Goal: Task Accomplishment & Management: Complete application form

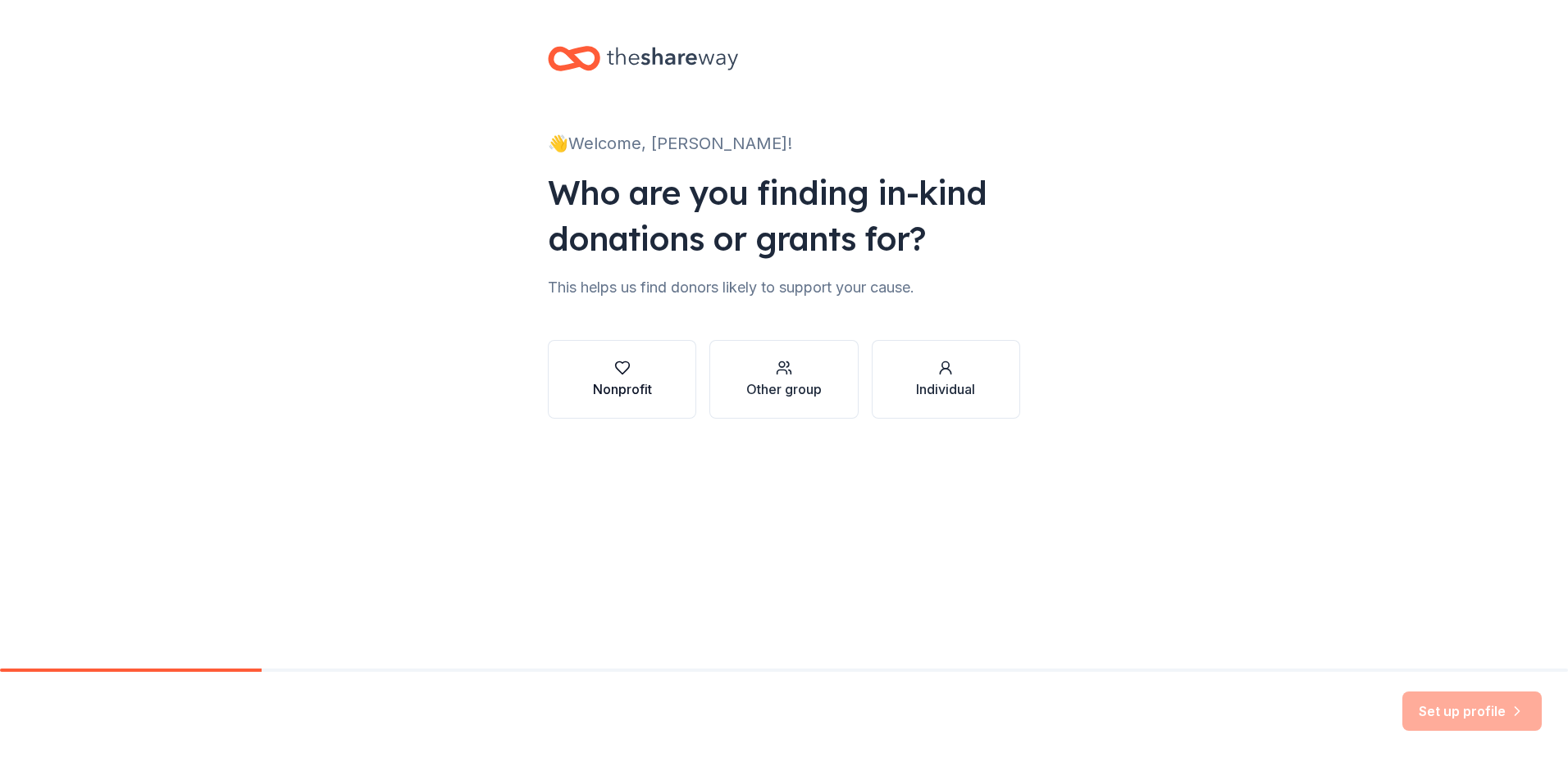
click at [639, 368] on div "button" at bounding box center [622, 368] width 59 height 16
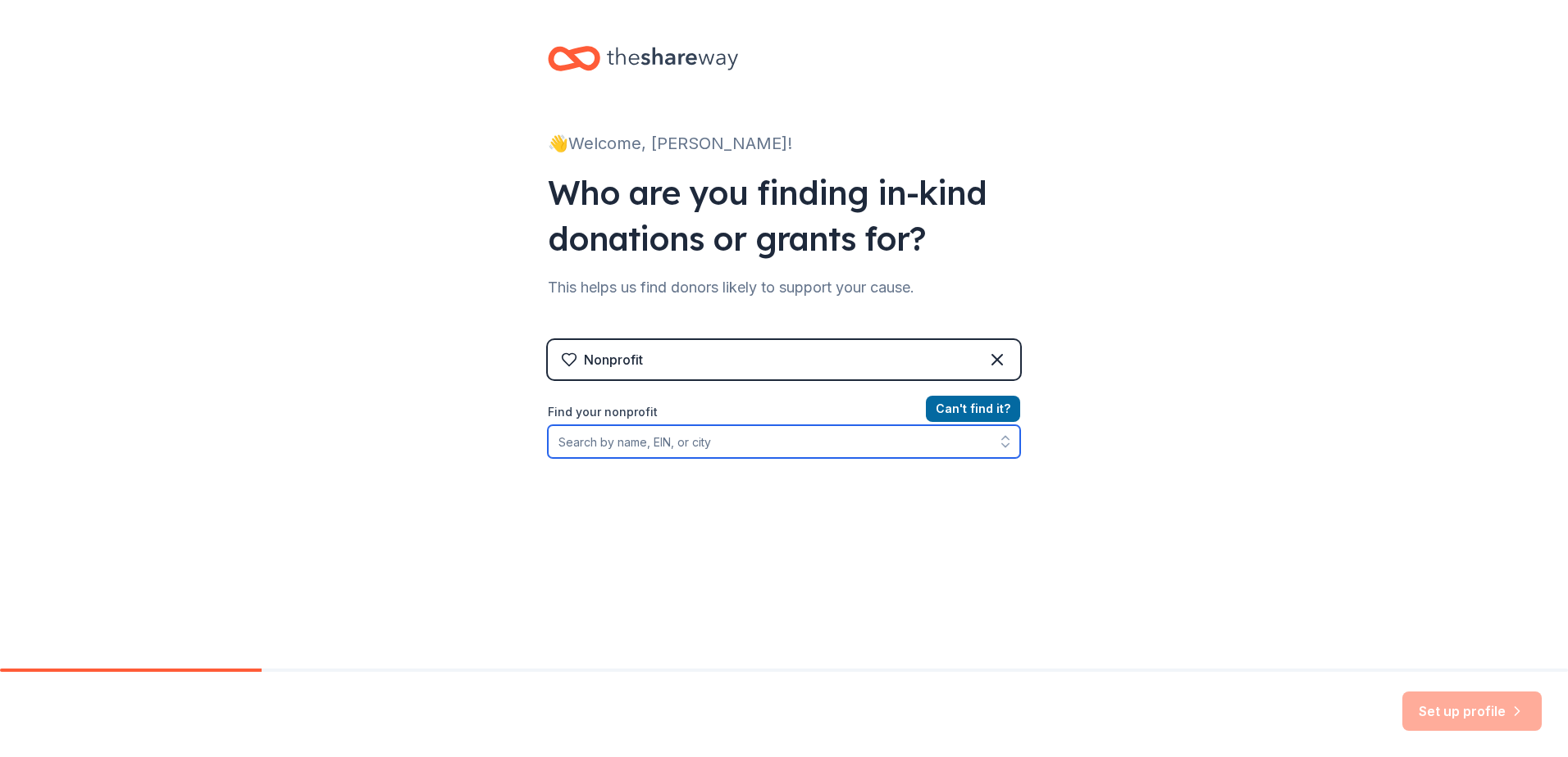
click at [672, 444] on input "Find your nonprofit" at bounding box center [783, 442] width 472 height 33
type input "[US_EMPLOYER_IDENTIFICATION_NUMBER]"
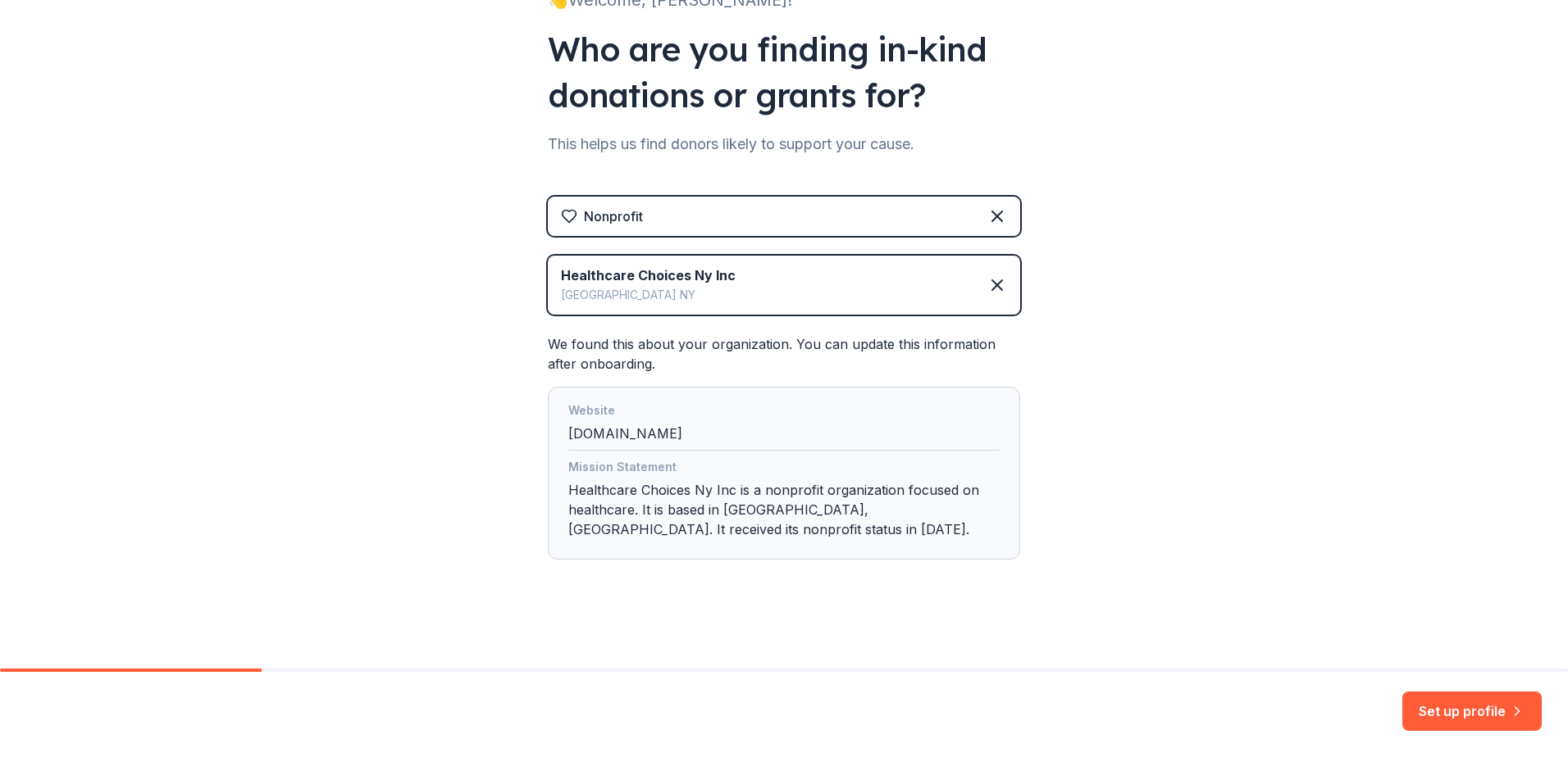
scroll to position [146, 0]
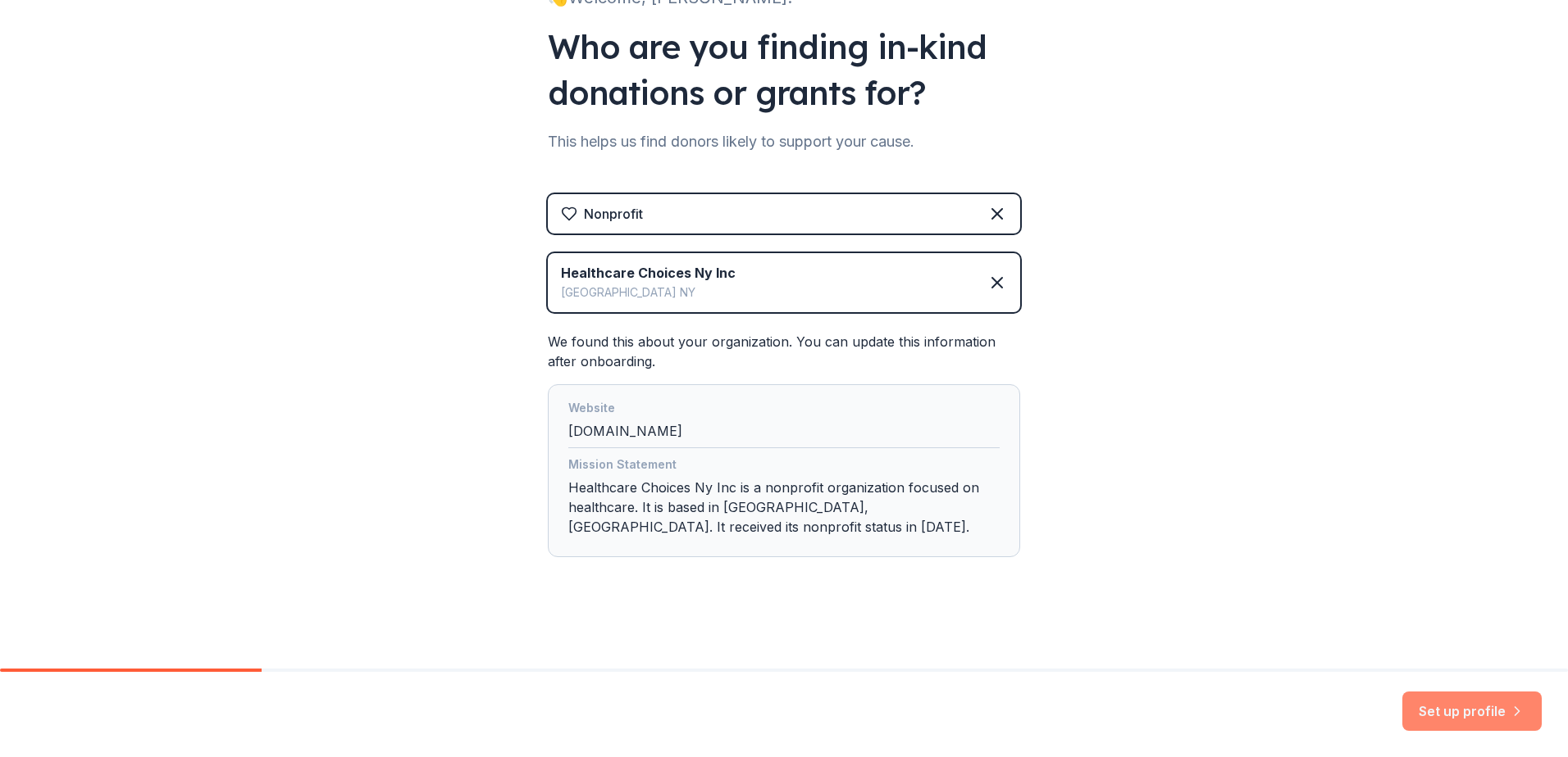
click at [1425, 719] on button "Set up profile" at bounding box center [1472, 711] width 139 height 39
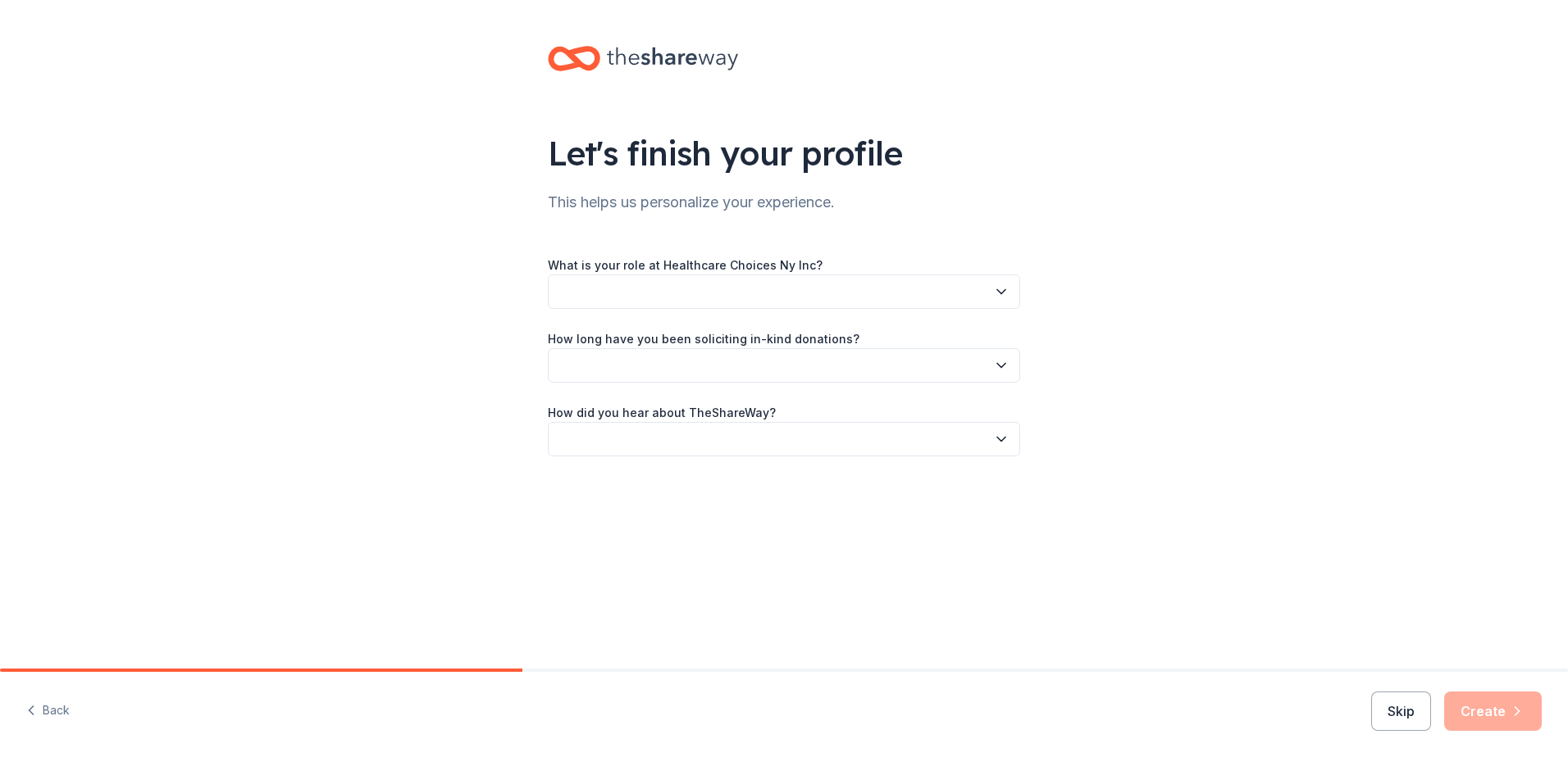
click at [881, 304] on button "button" at bounding box center [783, 292] width 472 height 35
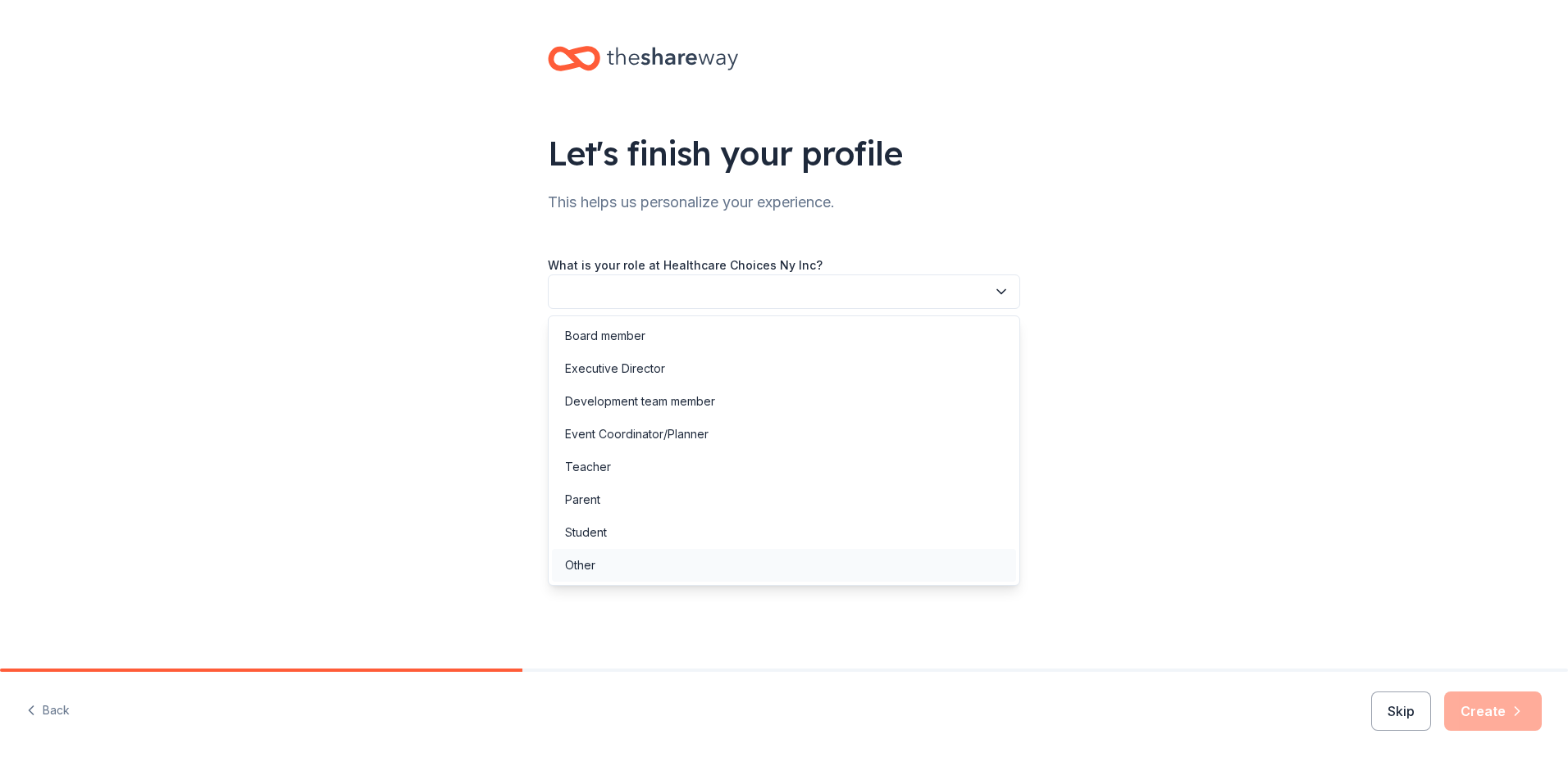
click at [649, 554] on div "Other" at bounding box center [784, 565] width 464 height 33
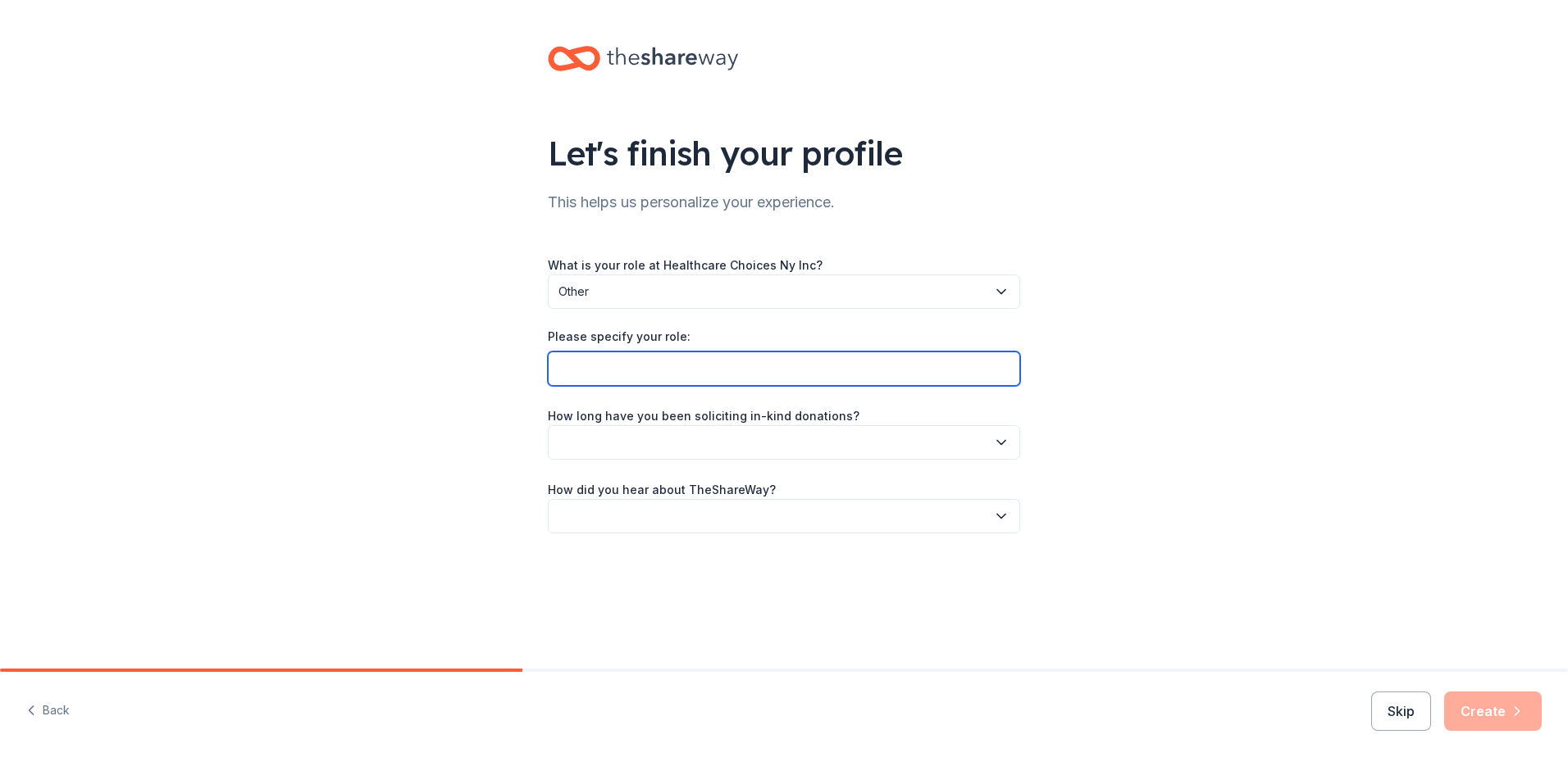
click at [686, 378] on input "Please specify your role:" at bounding box center [783, 369] width 472 height 35
type input "Testing and Outreach"
click at [1010, 453] on button "button" at bounding box center [783, 443] width 472 height 35
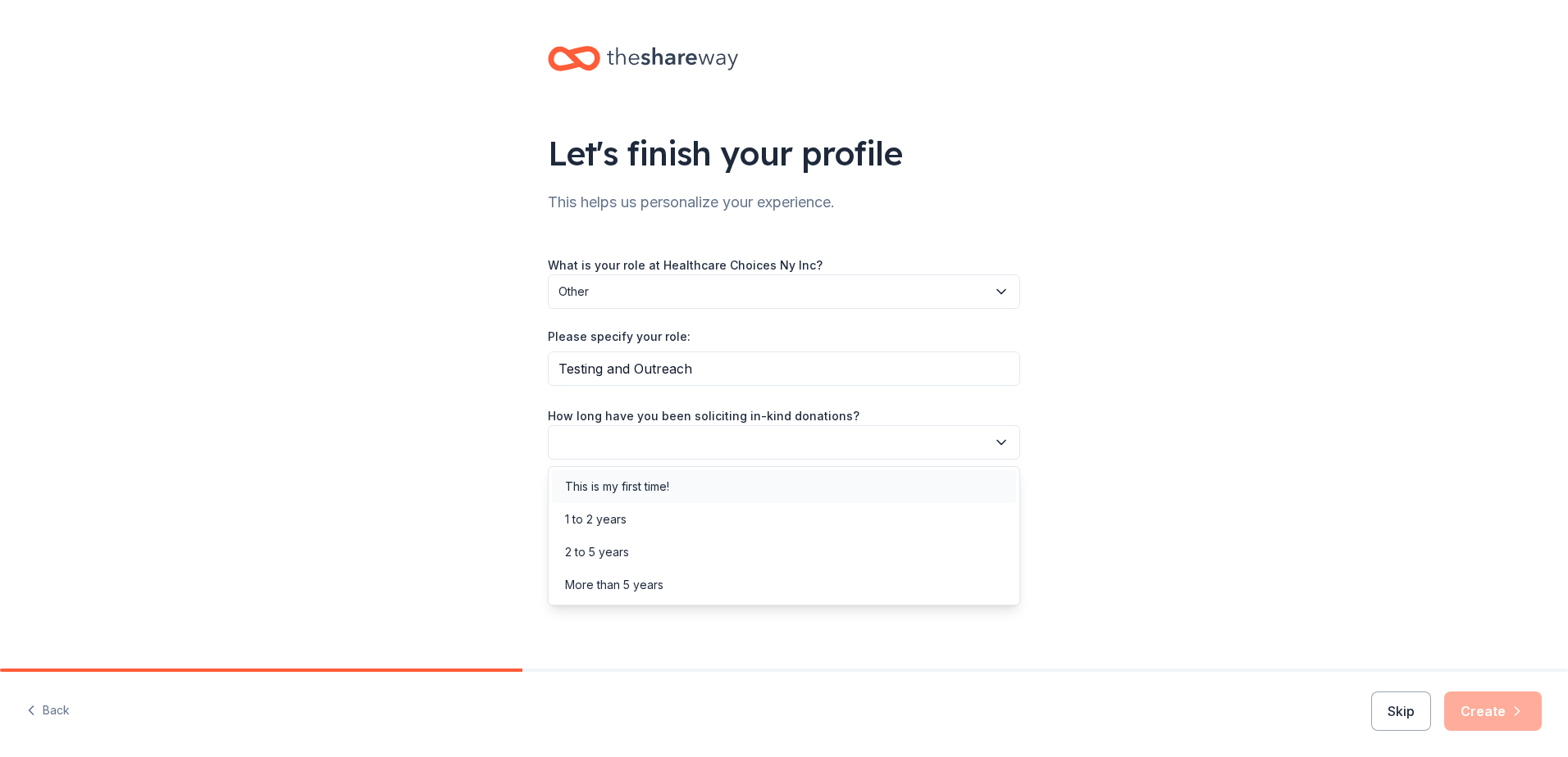
click at [853, 484] on div "This is my first time!" at bounding box center [784, 487] width 464 height 33
click at [986, 515] on button "button" at bounding box center [783, 517] width 472 height 35
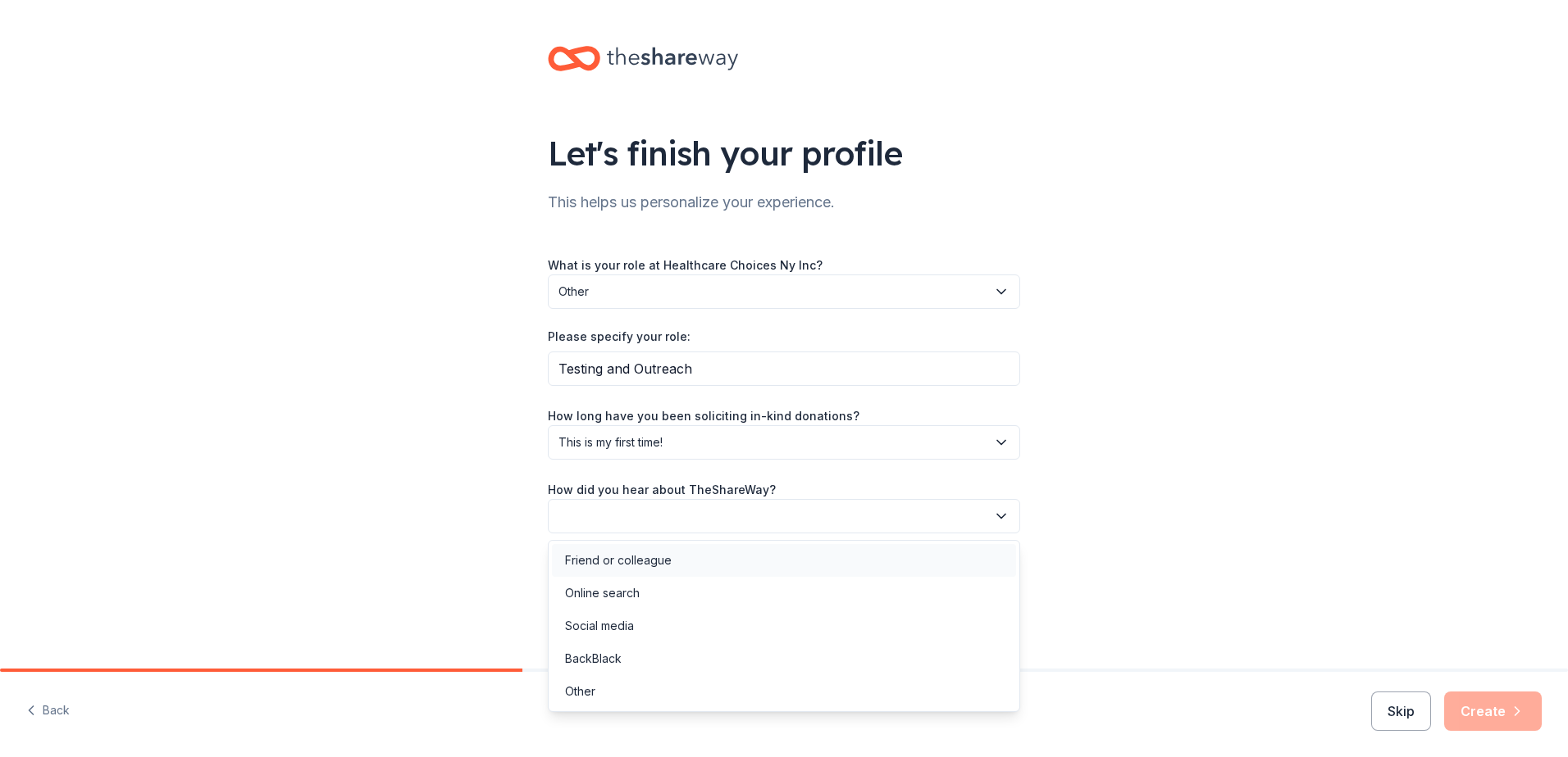
click at [710, 559] on div "Friend or colleague" at bounding box center [784, 561] width 464 height 33
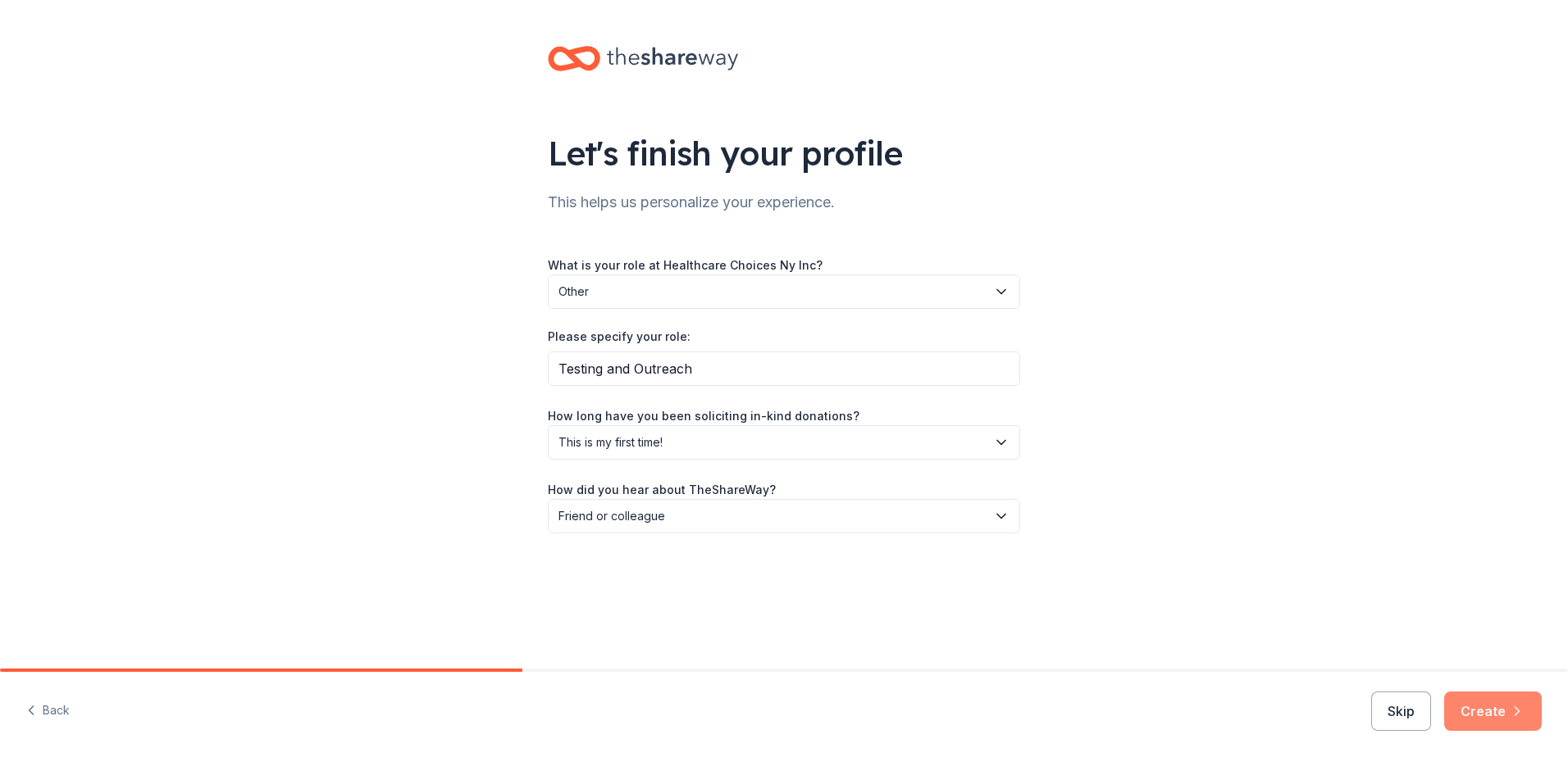
click at [1493, 707] on button "Create" at bounding box center [1493, 711] width 97 height 39
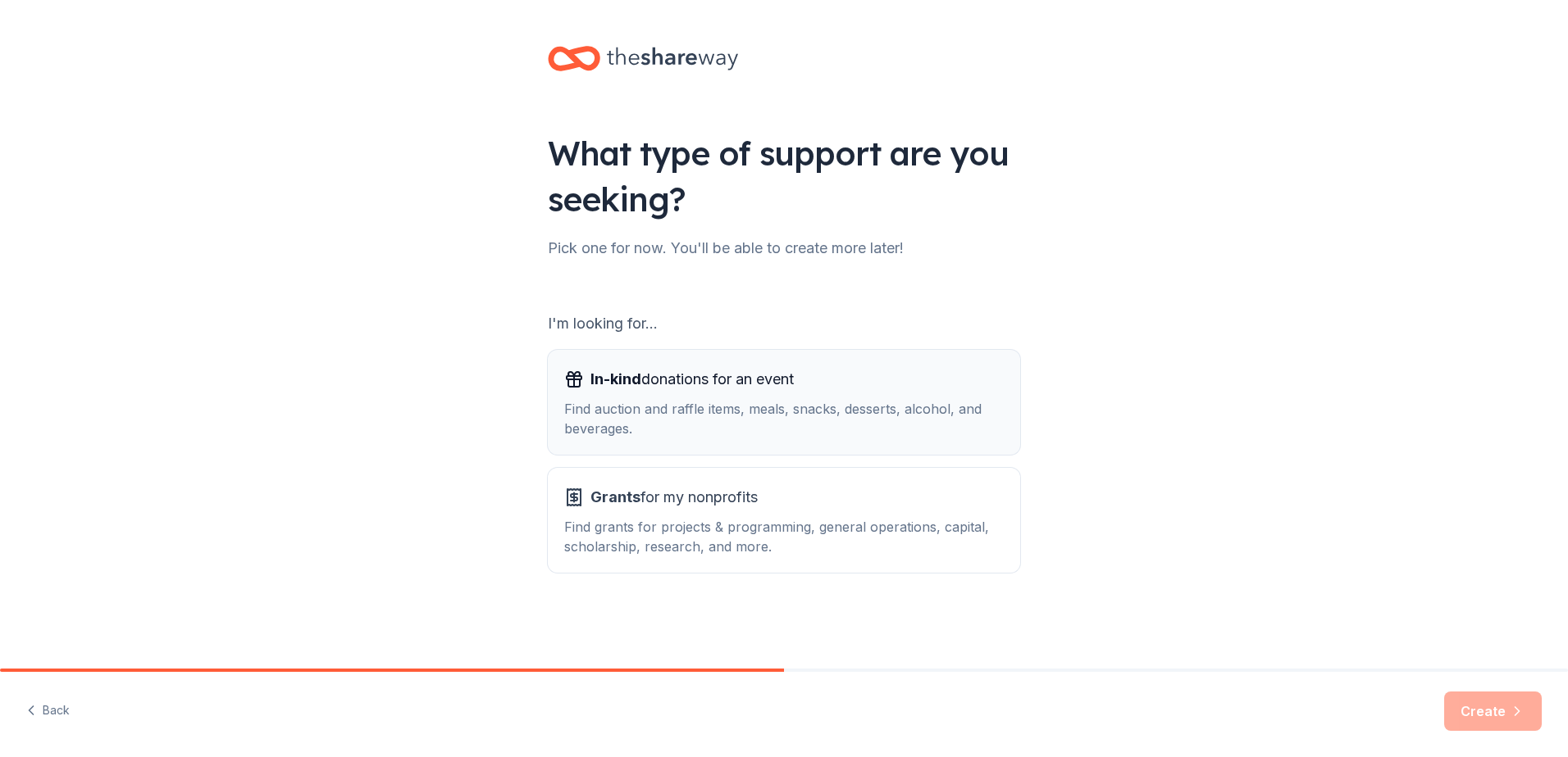
click at [955, 398] on div "In-kind donations for an event Find auction and raffle items, meals, snacks, de…" at bounding box center [783, 402] width 439 height 72
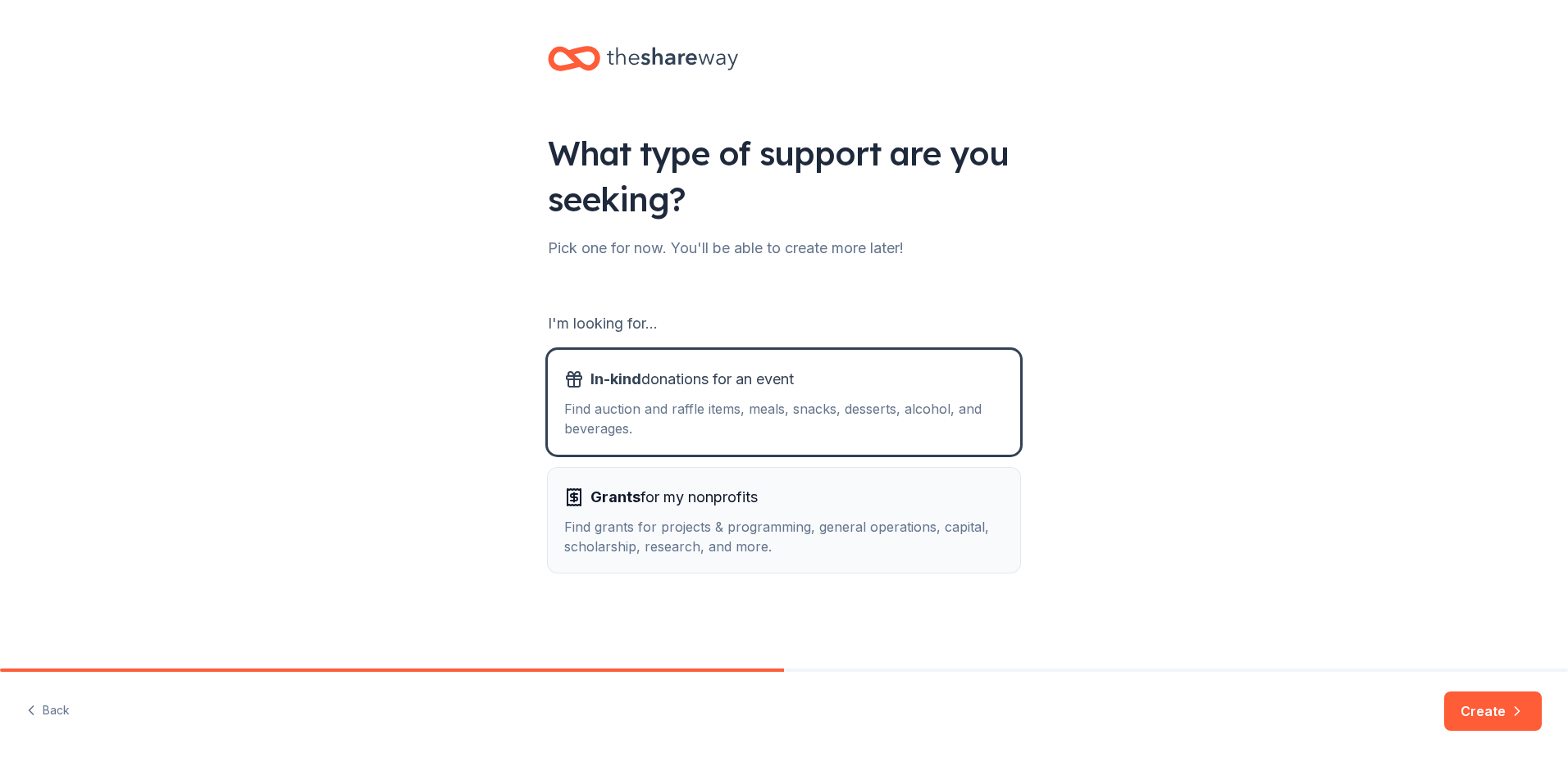
click at [995, 529] on div "Find grants for projects & programming, general operations, capital, scholarshi…" at bounding box center [783, 536] width 439 height 39
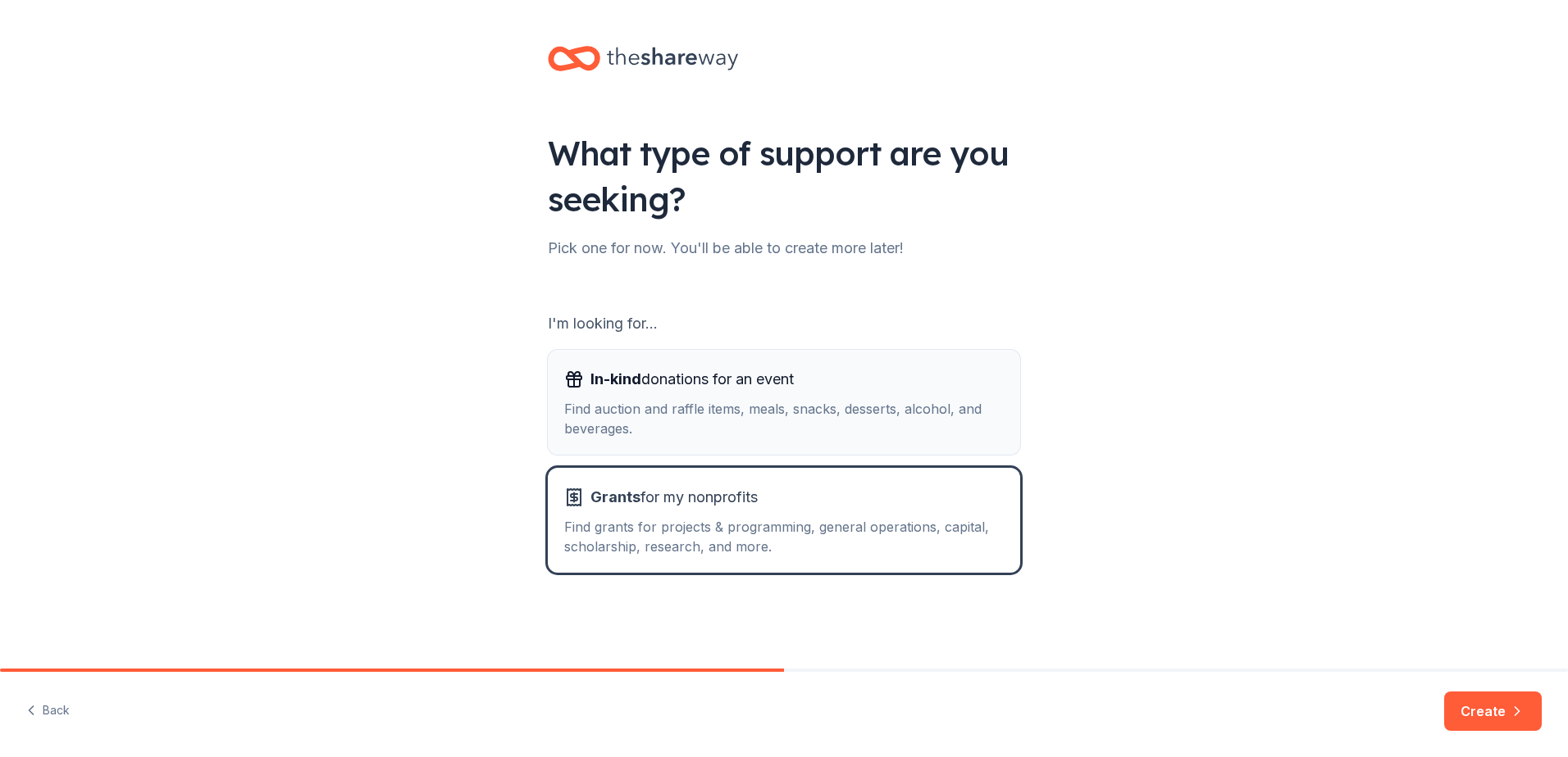
click at [976, 405] on div "Find auction and raffle items, meals, snacks, desserts, alcohol, and beverages." at bounding box center [783, 418] width 439 height 39
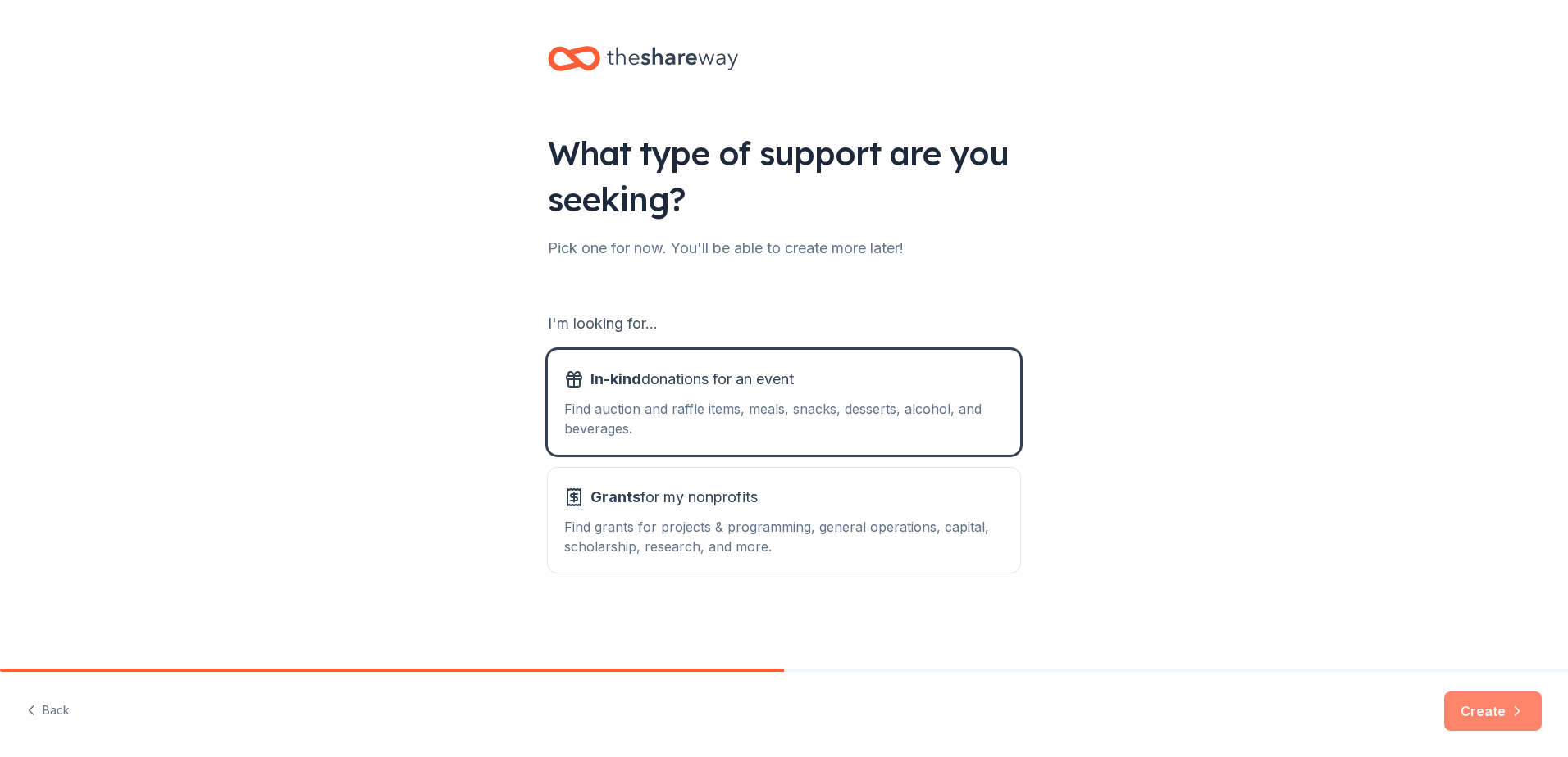
click at [1484, 715] on button "Create" at bounding box center [1493, 711] width 97 height 39
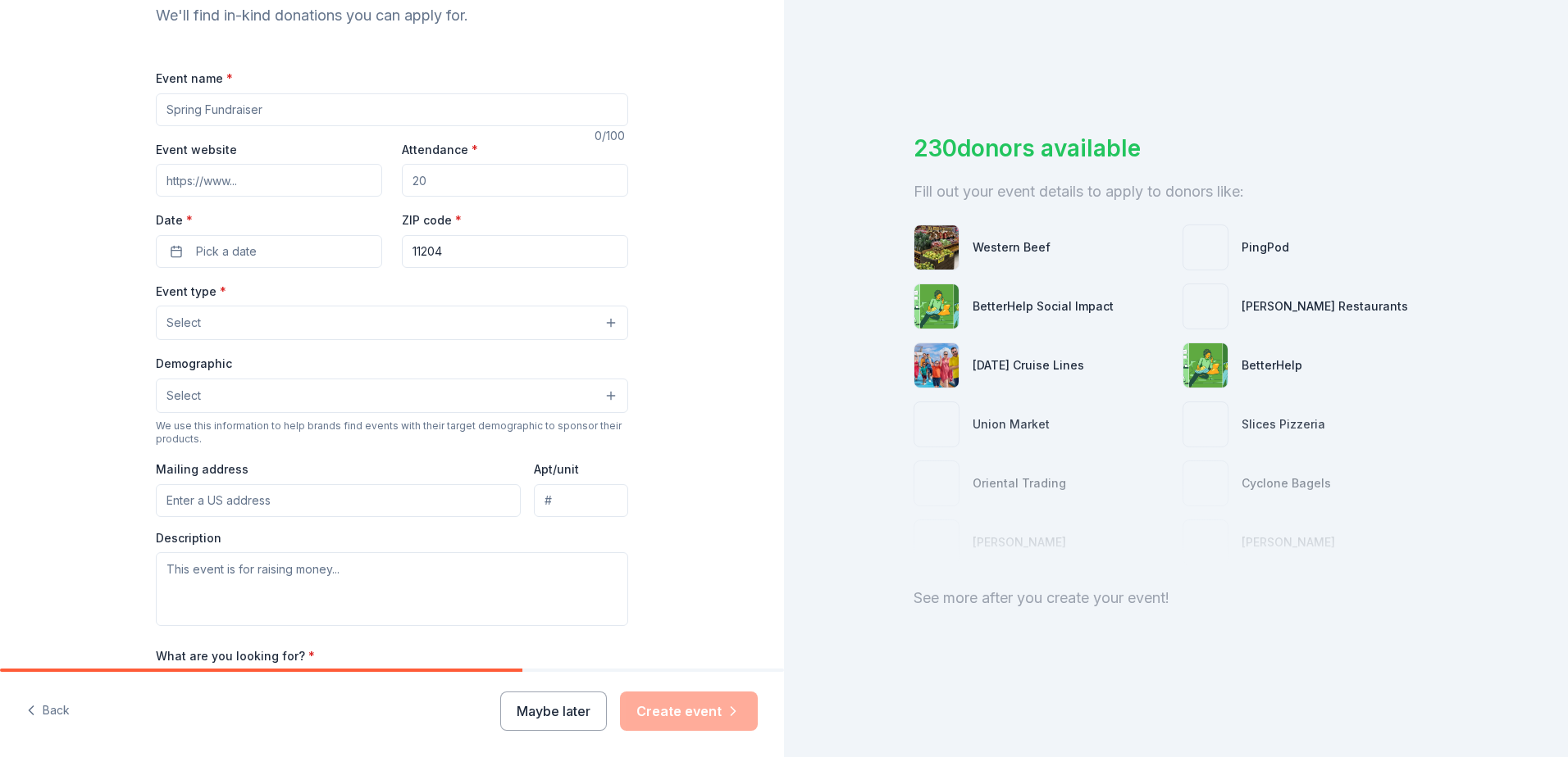
scroll to position [246, 0]
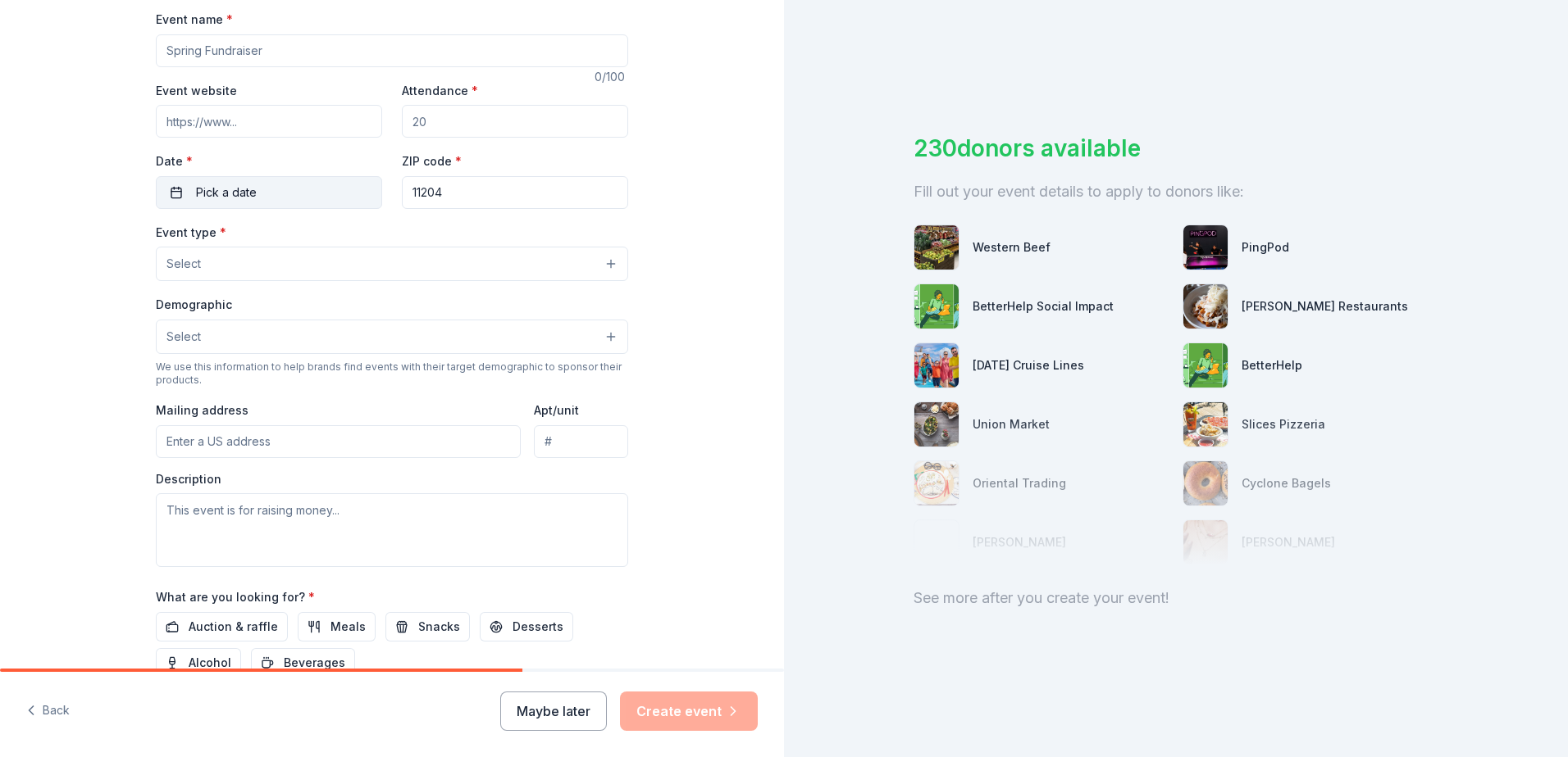
click at [242, 198] on span "Pick a date" at bounding box center [226, 192] width 61 height 19
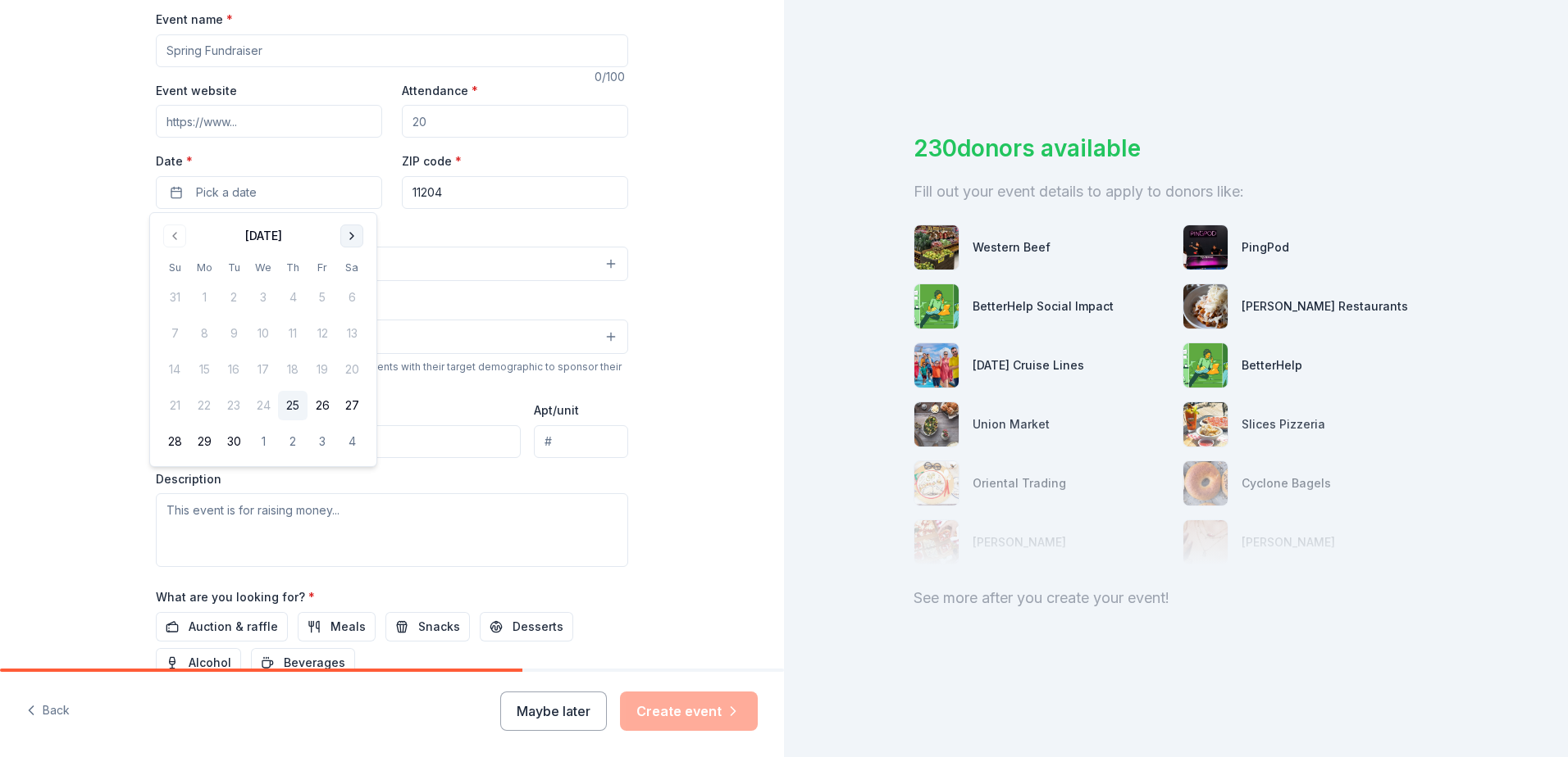
click at [350, 235] on button "Go to next month" at bounding box center [351, 236] width 23 height 23
click at [326, 447] on button "31" at bounding box center [322, 442] width 29 height 29
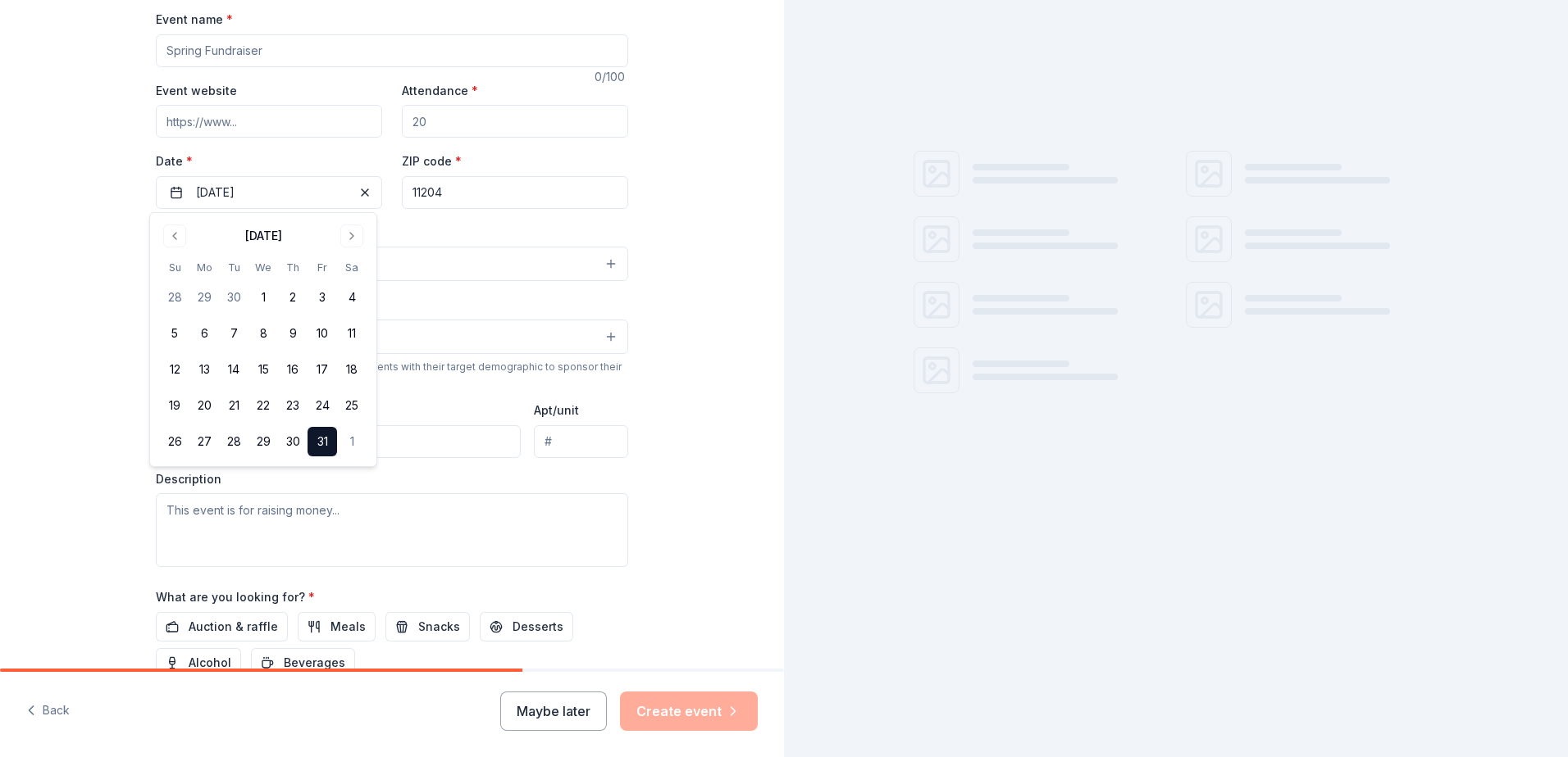
click at [11, 242] on div "Tell us about your event. We'll find in-kind donations you can apply for. Event…" at bounding box center [392, 300] width 784 height 1091
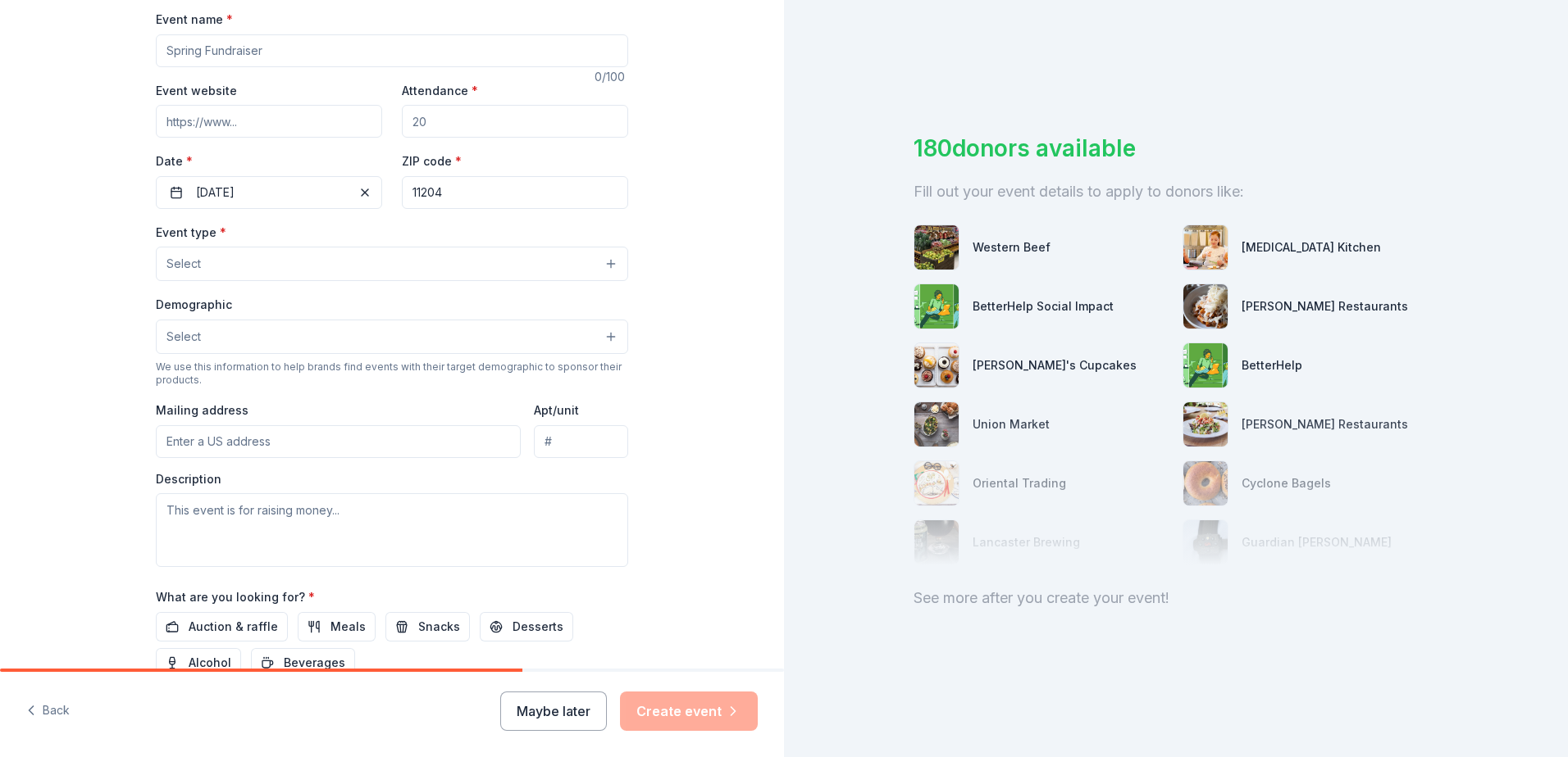
click at [270, 44] on input "Event name *" at bounding box center [392, 51] width 472 height 33
type input "Latino Heritage Celebration"
click at [463, 125] on input "Attendance *" at bounding box center [514, 121] width 226 height 33
type input "5"
type input "100"
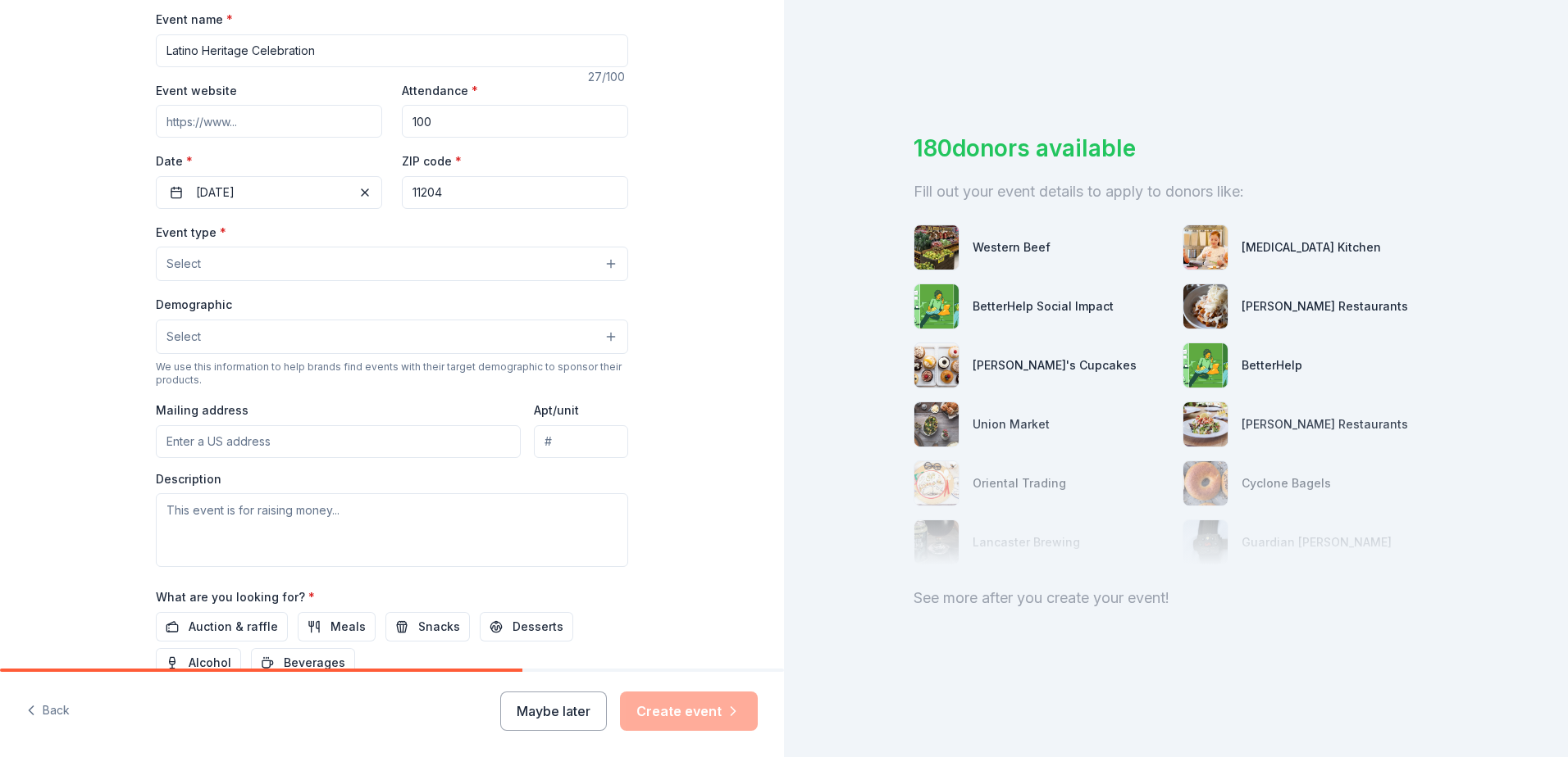
click at [506, 195] on input "11204" at bounding box center [514, 192] width 226 height 33
type input "11207"
click at [393, 267] on button "Select" at bounding box center [392, 264] width 472 height 35
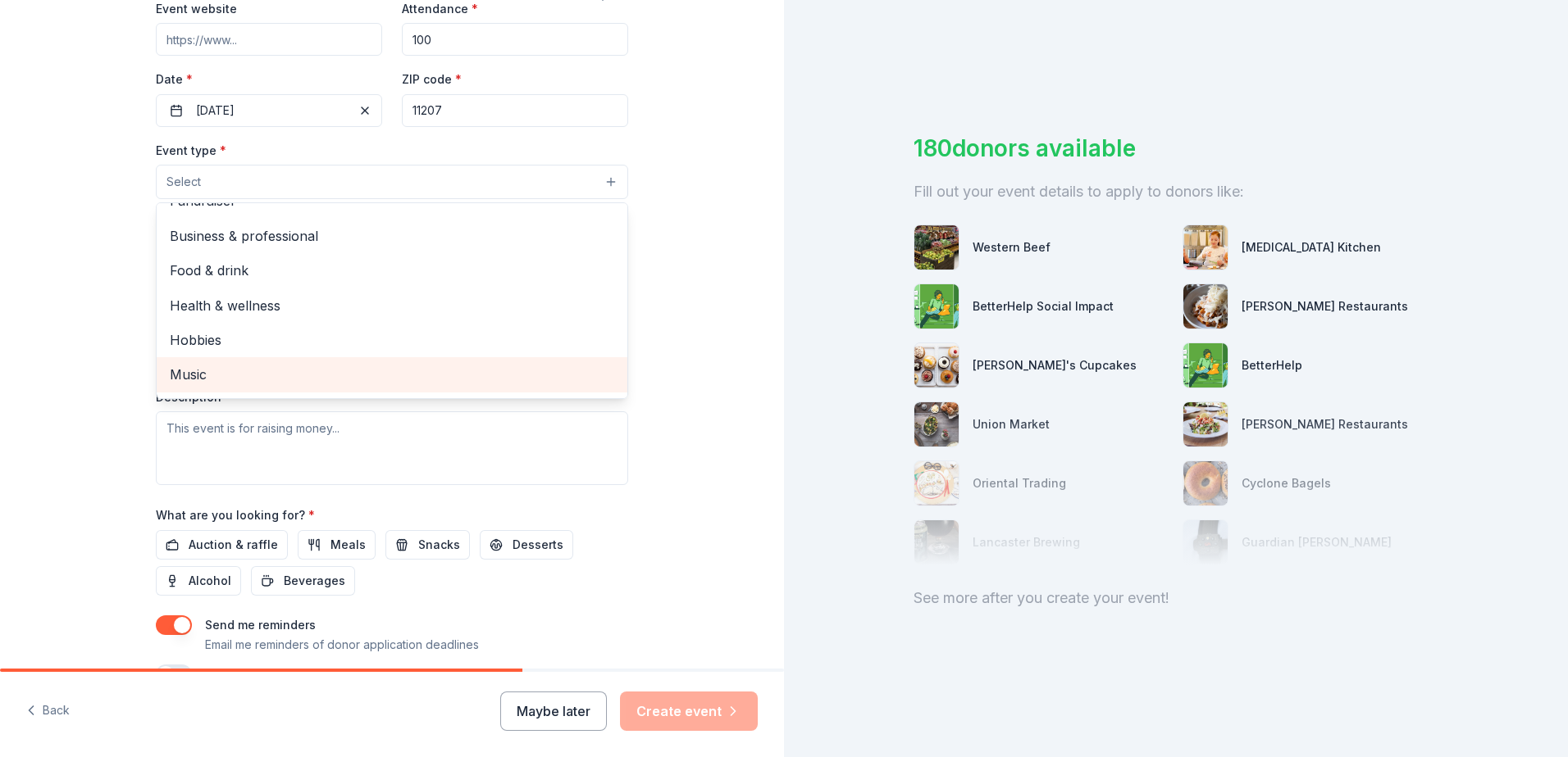
scroll to position [0, 0]
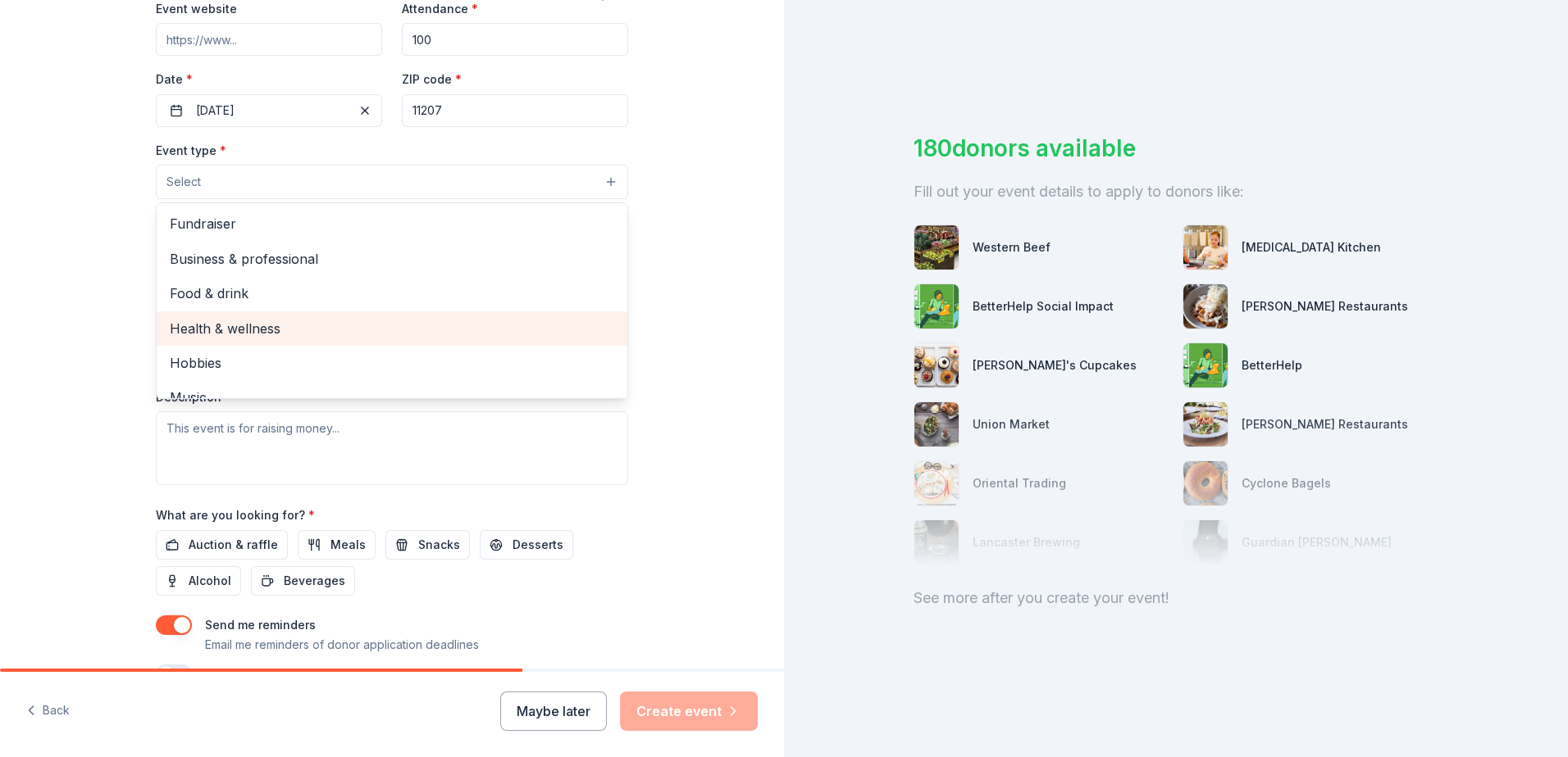
click at [230, 327] on span "Health & wellness" at bounding box center [392, 328] width 445 height 21
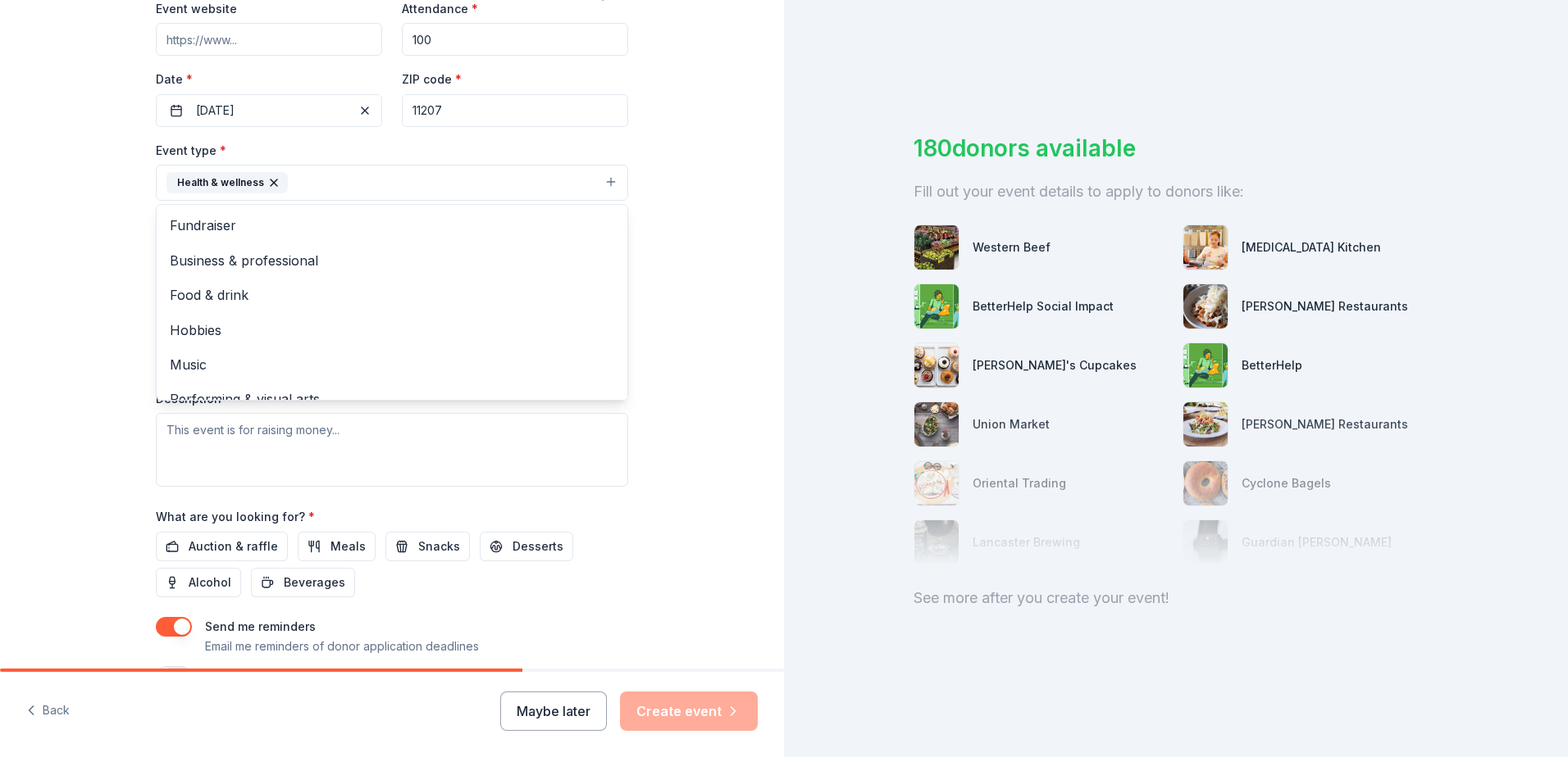
click at [6, 302] on div "Tell us about your event. We'll find in-kind donations you can apply for. Event…" at bounding box center [392, 218] width 784 height 1092
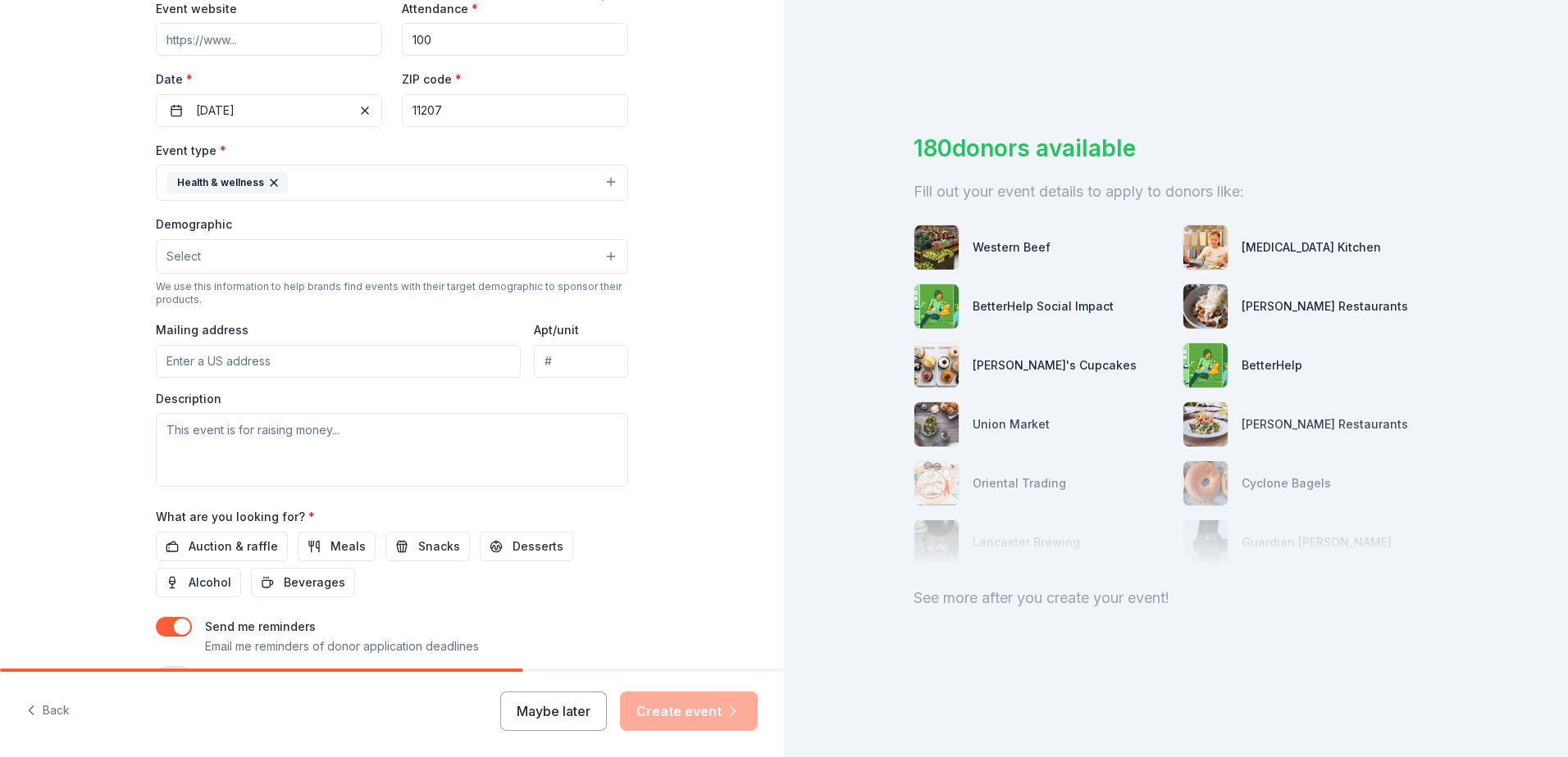
click at [262, 266] on button "Select" at bounding box center [392, 257] width 472 height 35
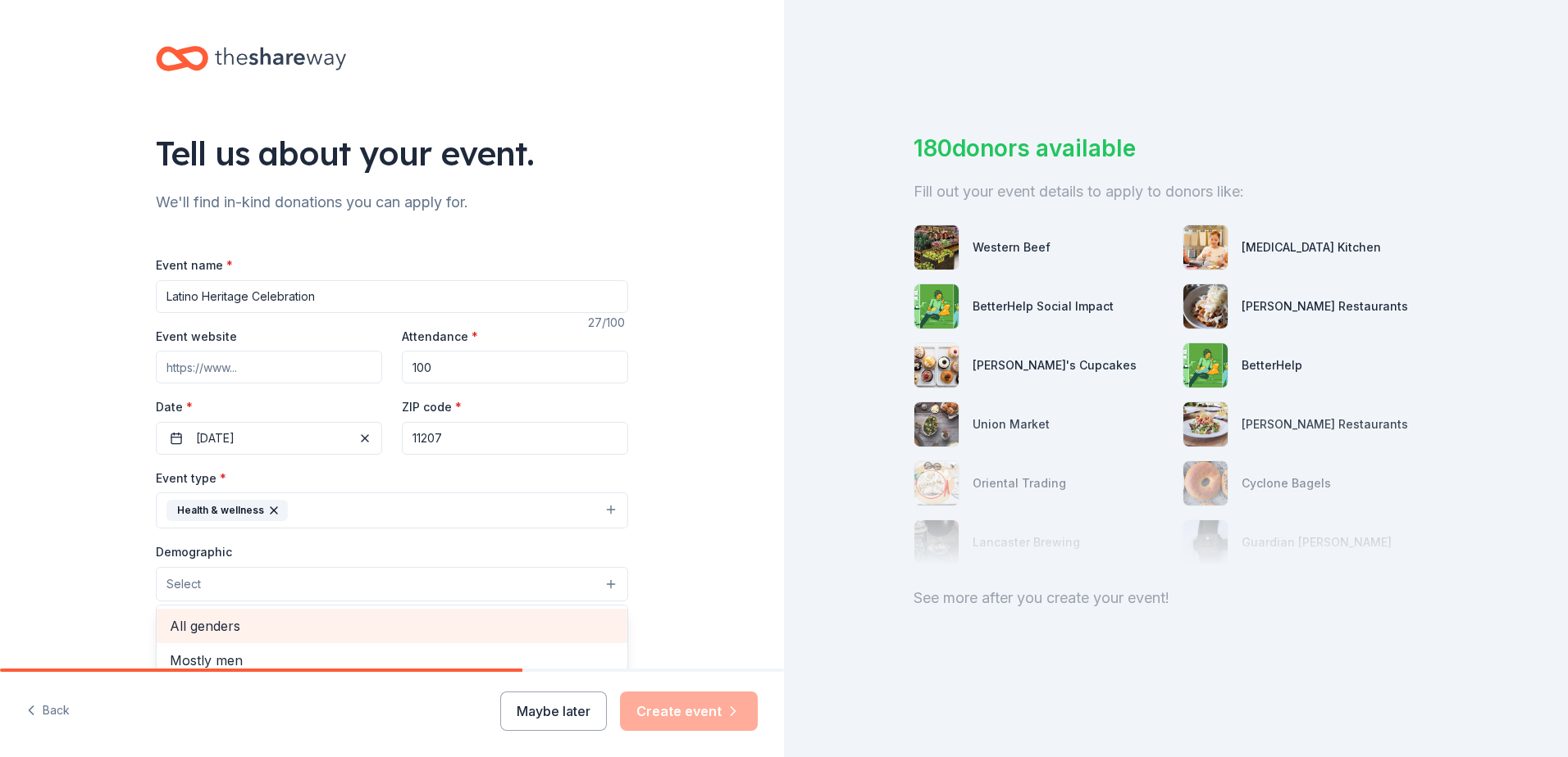
click at [213, 627] on span "All genders" at bounding box center [392, 626] width 445 height 21
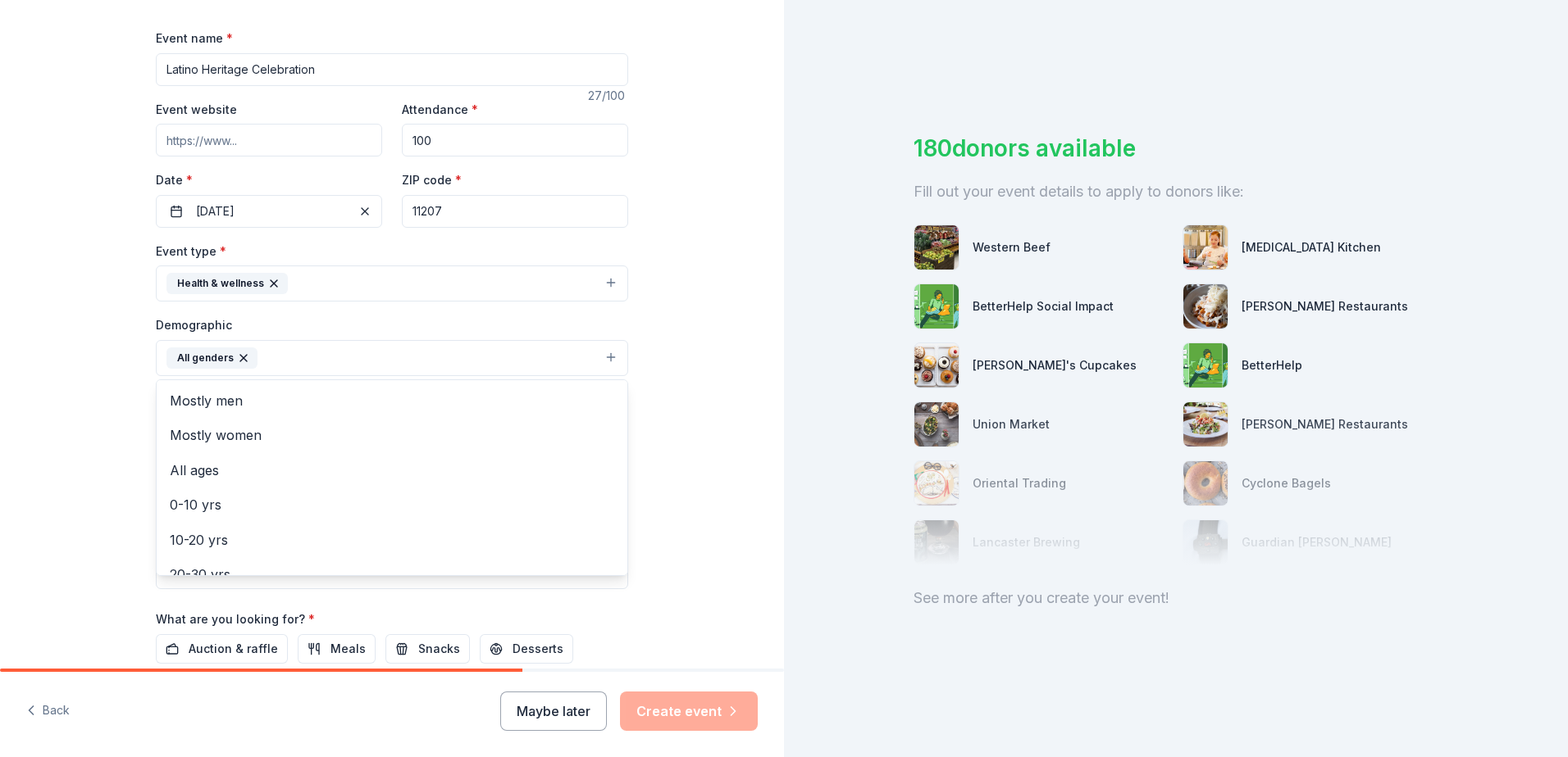
scroll to position [246, 0]
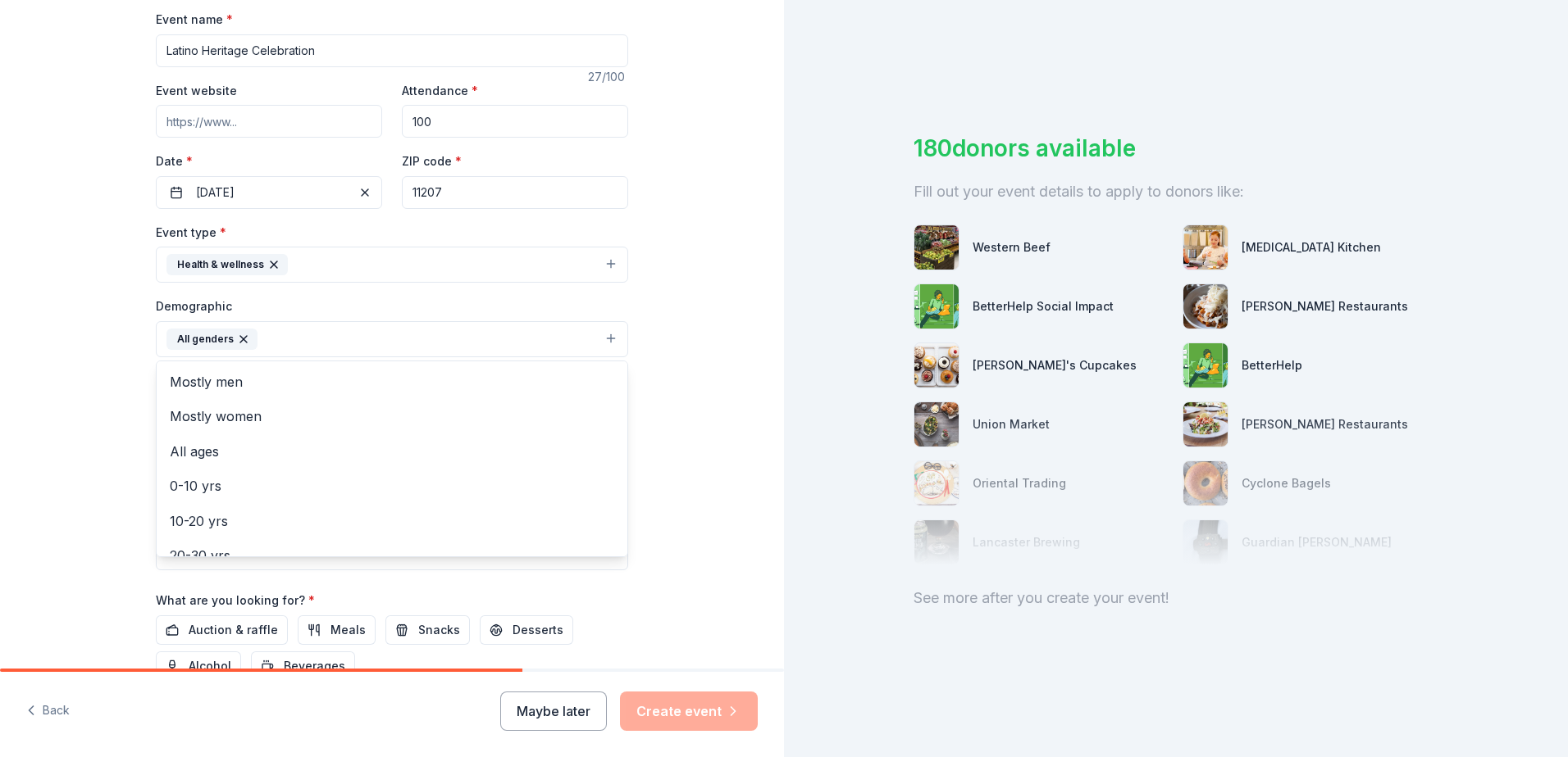
click at [78, 506] on div "Tell us about your event. We'll find in-kind donations you can apply for. Event…" at bounding box center [392, 302] width 784 height 1094
click at [239, 453] on input "Mailing address" at bounding box center [338, 445] width 365 height 33
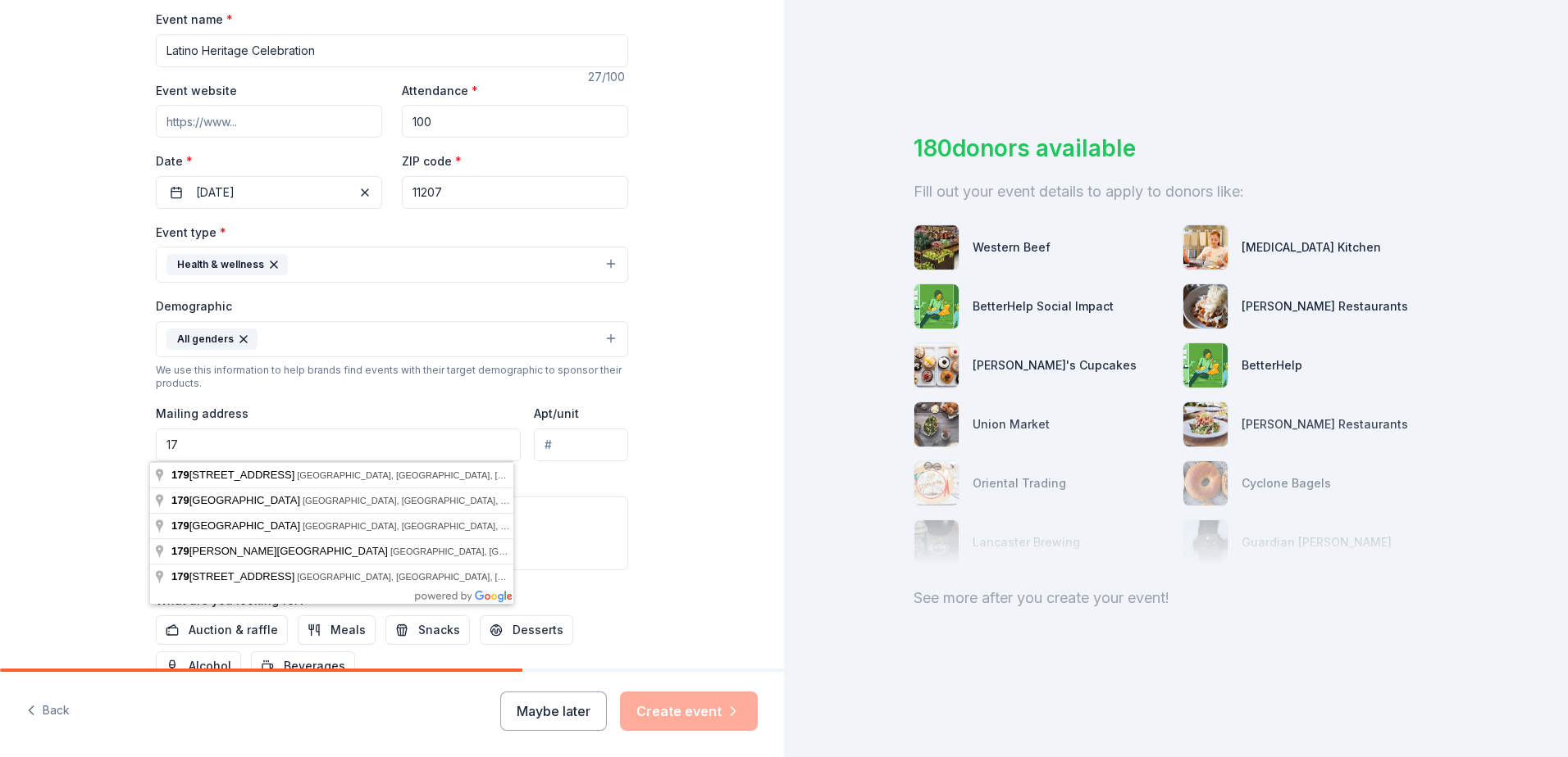
type input "1"
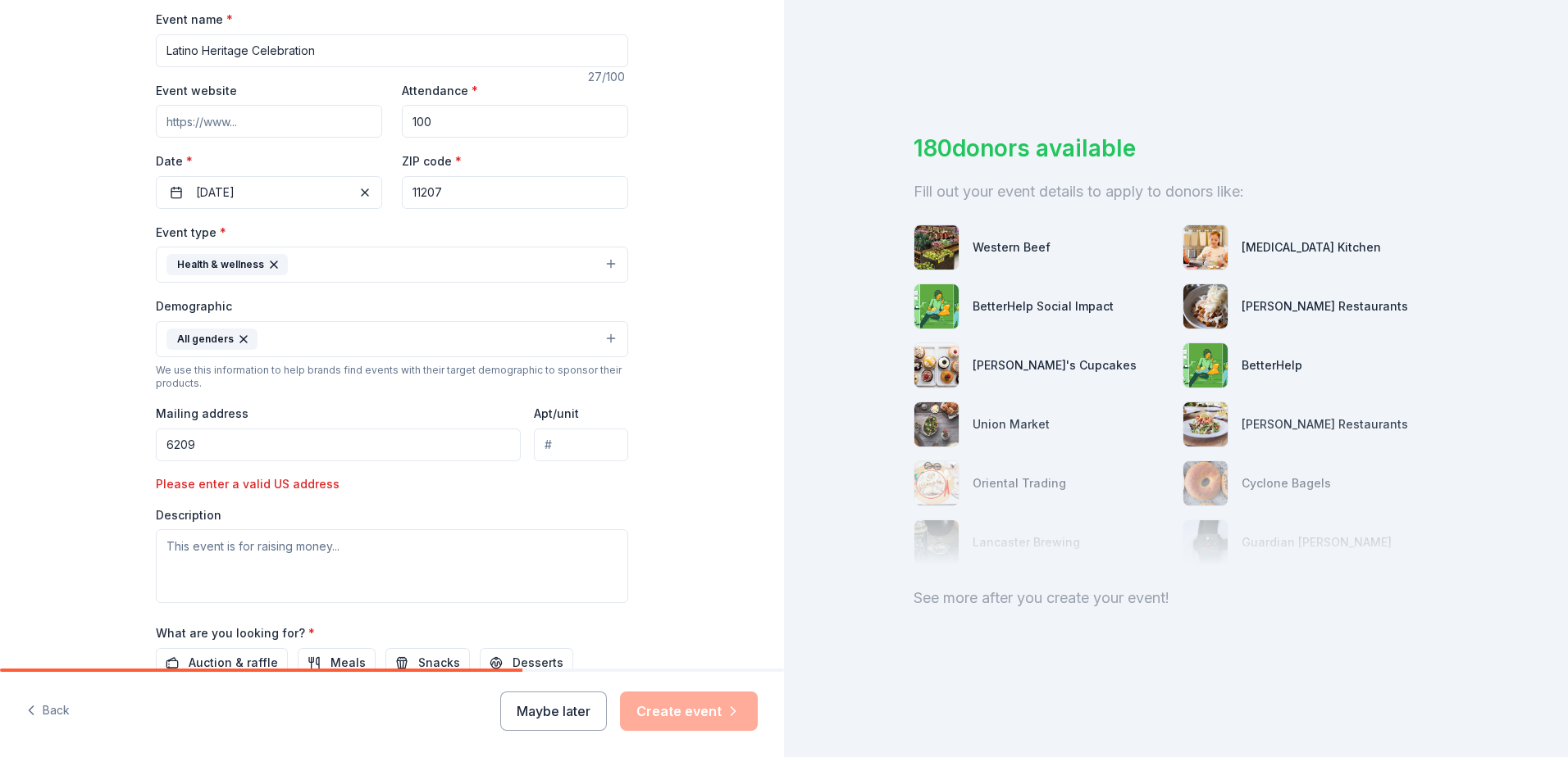
click at [214, 448] on input "6209" at bounding box center [338, 445] width 365 height 33
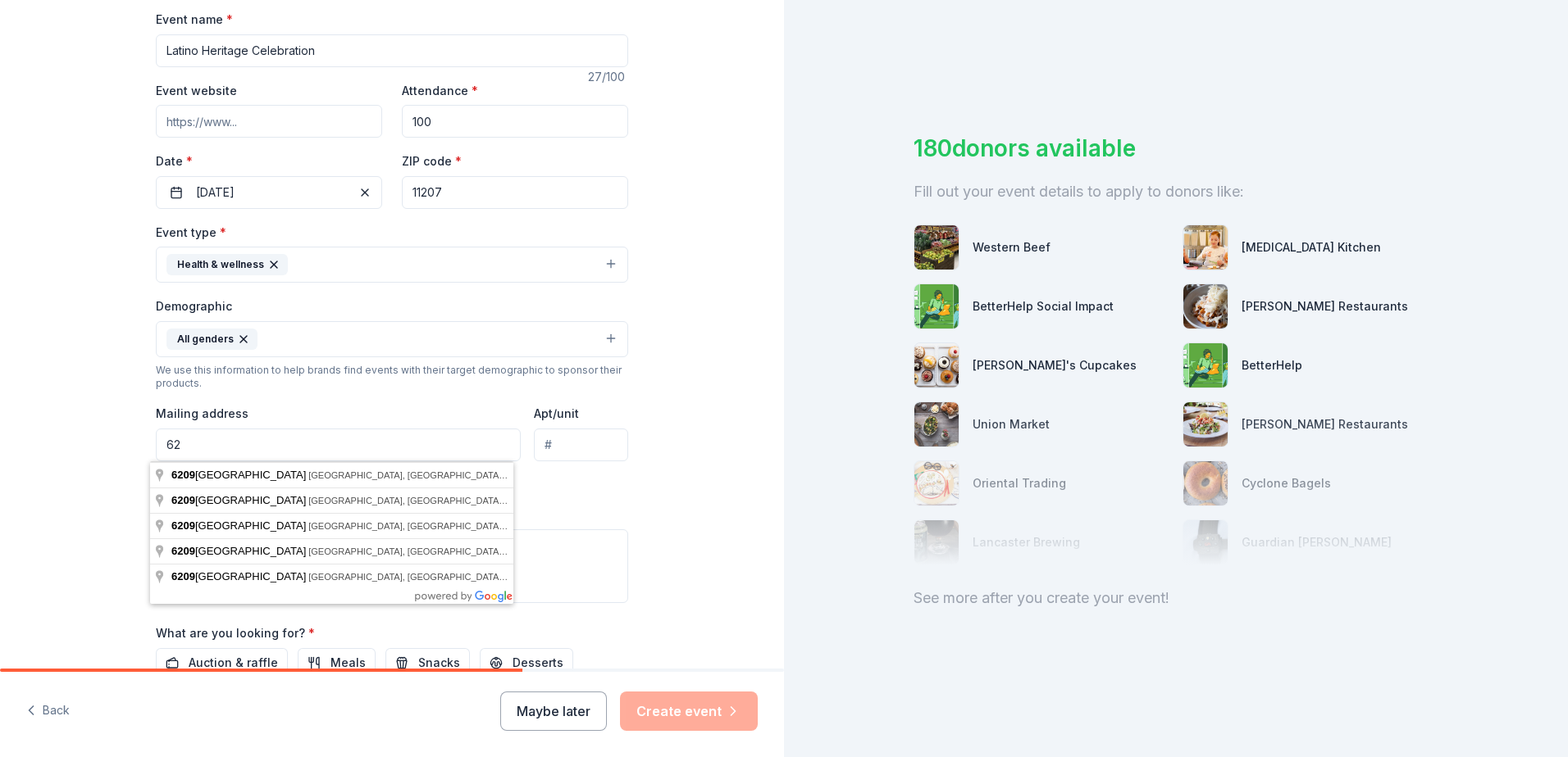
type input "6"
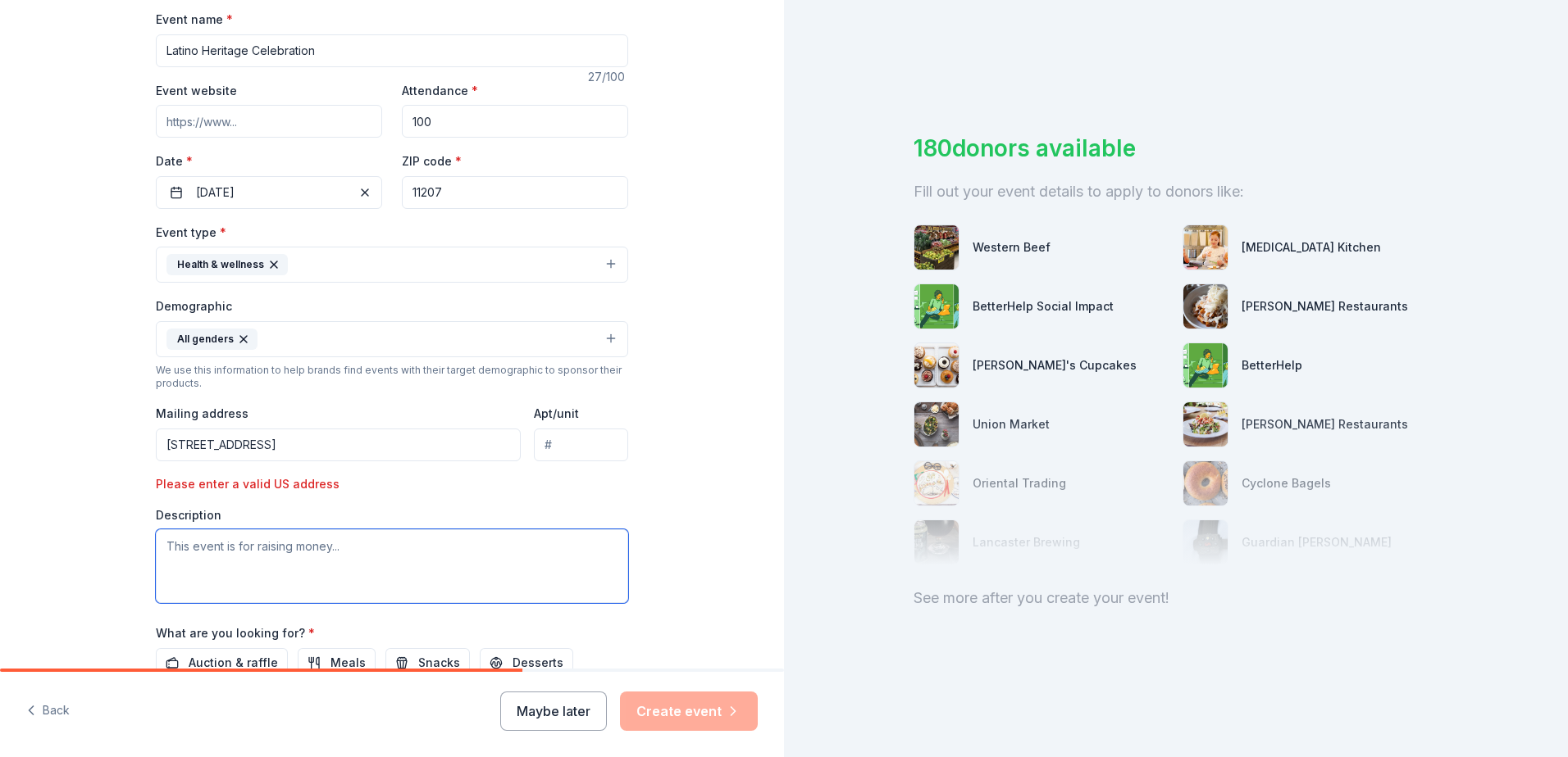
click at [366, 568] on textarea at bounding box center [392, 566] width 472 height 73
click at [402, 453] on input "[STREET_ADDRESS]" at bounding box center [338, 445] width 365 height 33
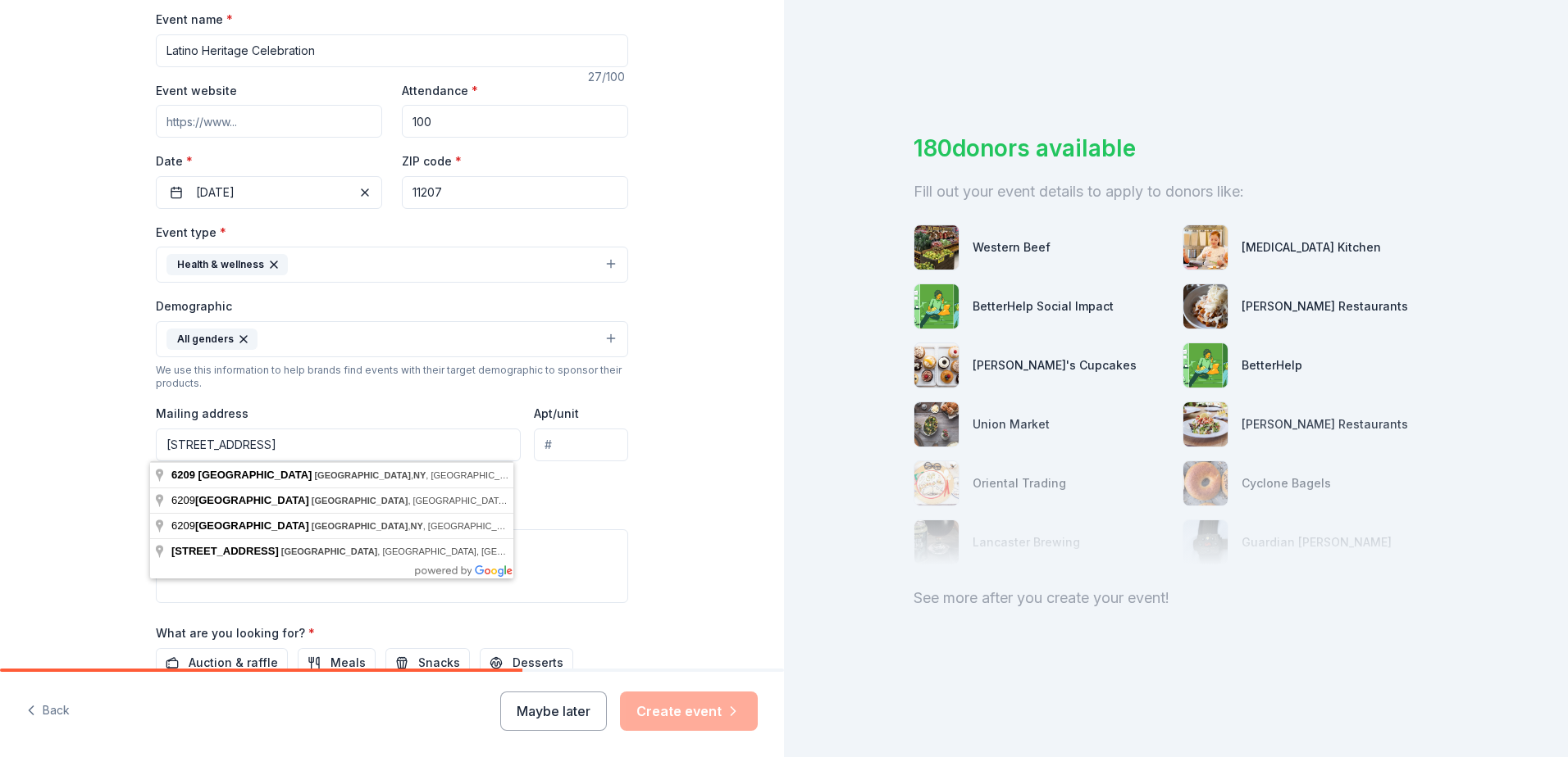
type input "[STREET_ADDRESS]"
click at [0, 502] on html "Tell us about your event. We'll find in-kind donations you can apply for. Event…" at bounding box center [784, 378] width 1568 height 757
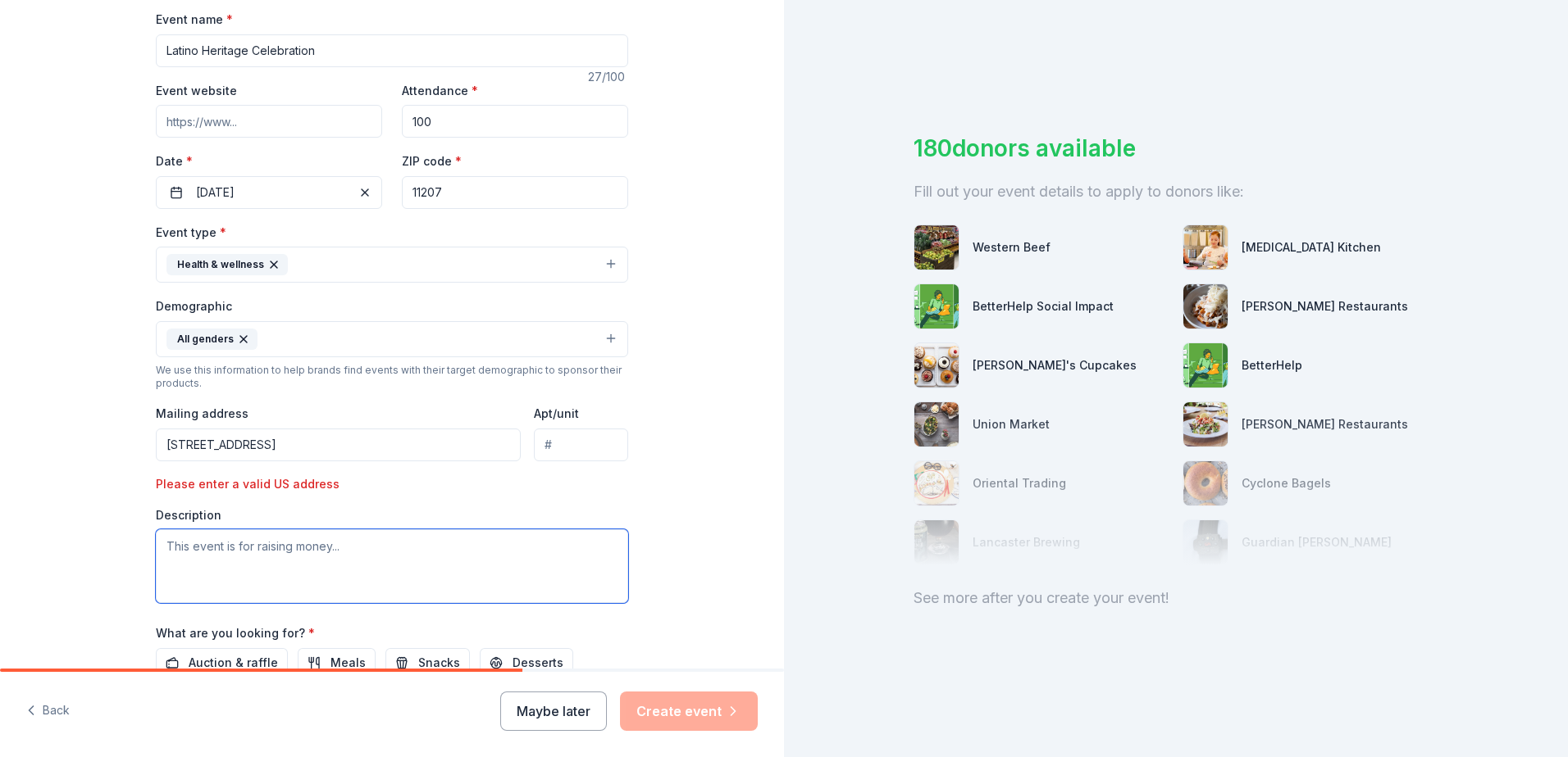
click at [203, 554] on textarea at bounding box center [392, 566] width 472 height 73
click at [230, 563] on textarea at bounding box center [392, 566] width 472 height 73
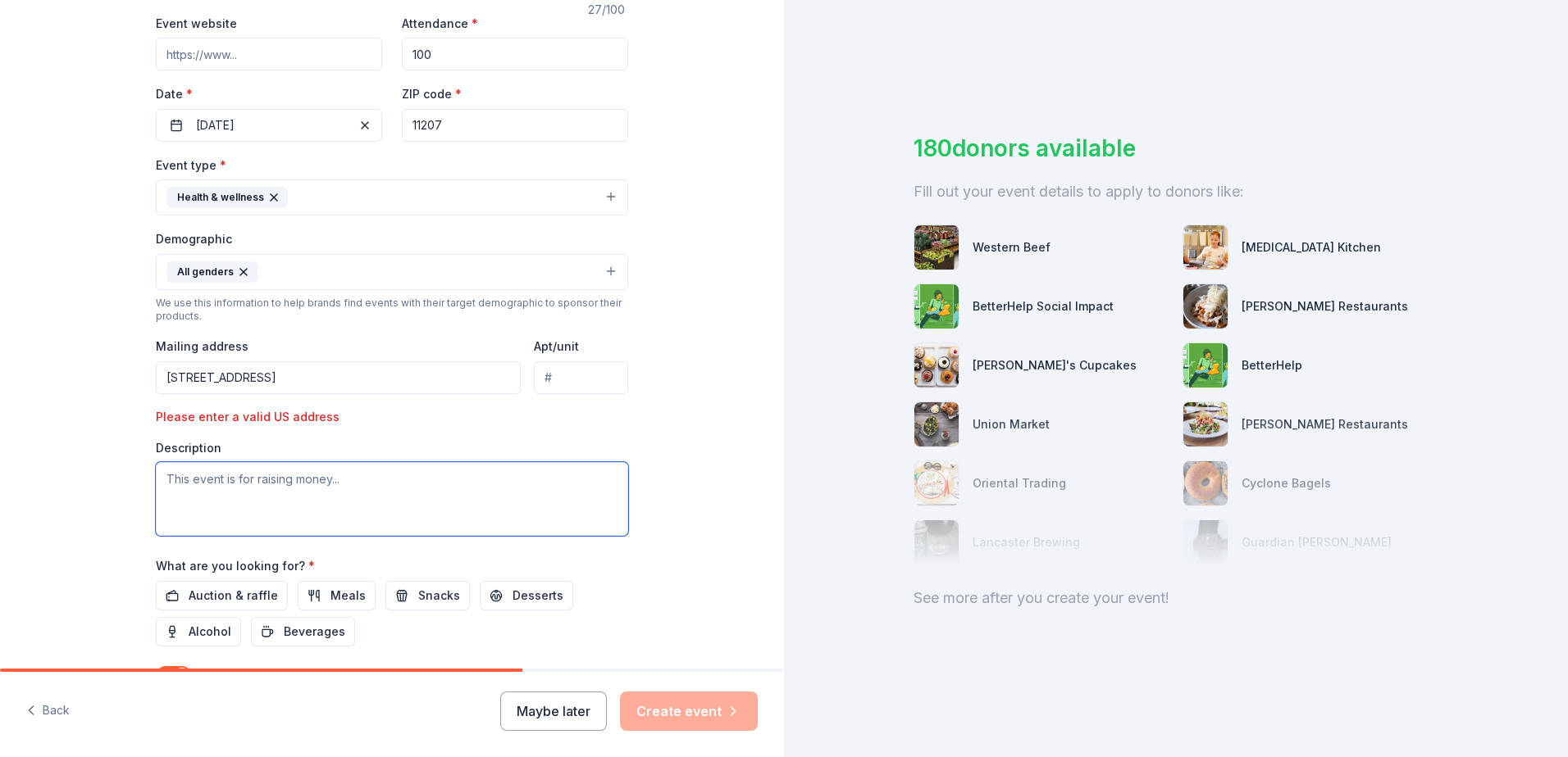
scroll to position [410, 0]
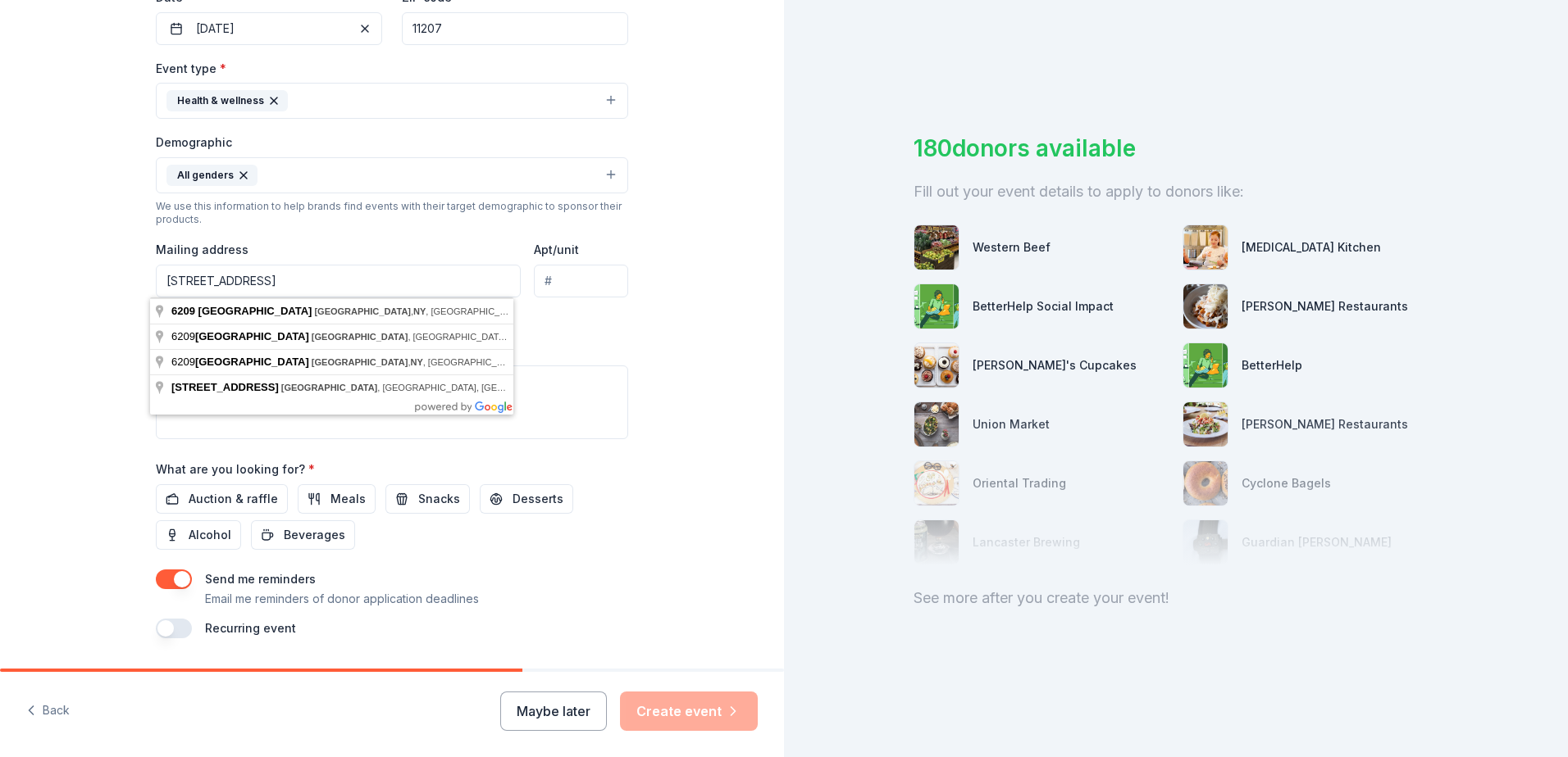
drag, startPoint x: 507, startPoint y: 278, endPoint x: 52, endPoint y: 279, distance: 455.0
click at [52, 279] on div "Tell us about your event. We'll find in-kind donations you can apply for. Event…" at bounding box center [392, 153] width 784 height 1126
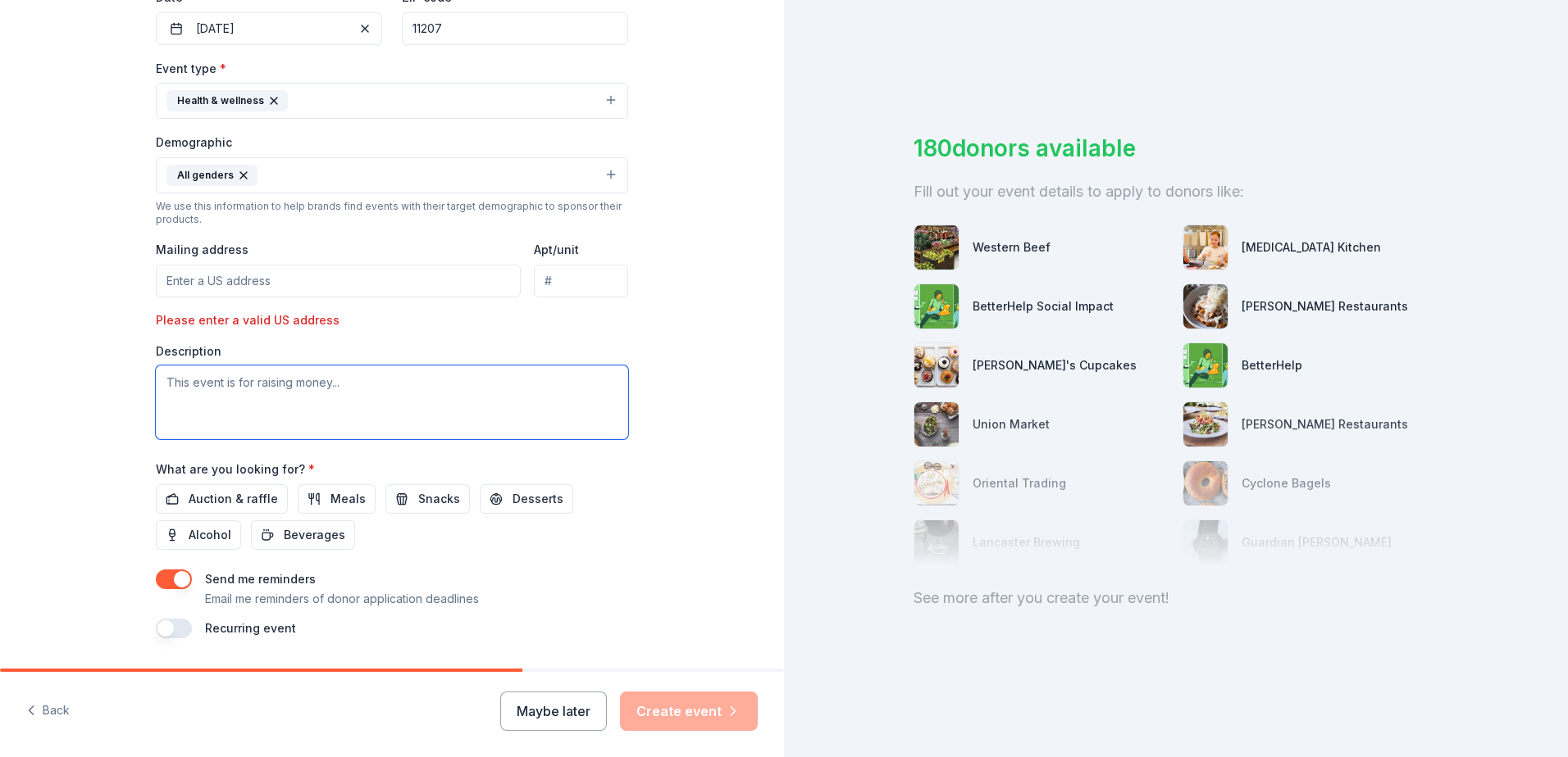
click at [193, 403] on textarea at bounding box center [392, 402] width 472 height 73
click at [336, 496] on span "Meals" at bounding box center [348, 499] width 35 height 19
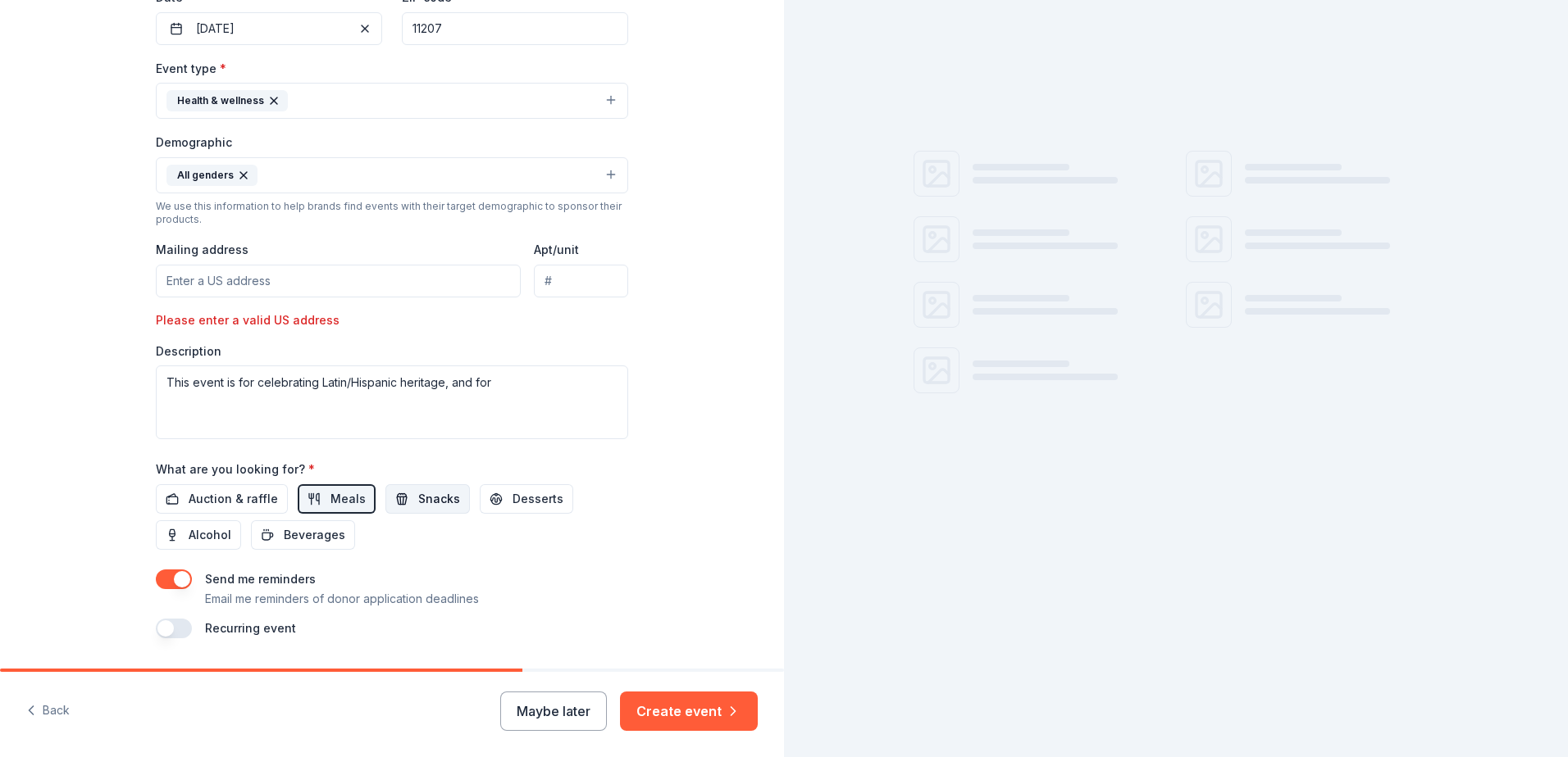
click at [440, 502] on span "Snacks" at bounding box center [439, 499] width 42 height 19
click at [328, 541] on span "Beverages" at bounding box center [314, 534] width 61 height 19
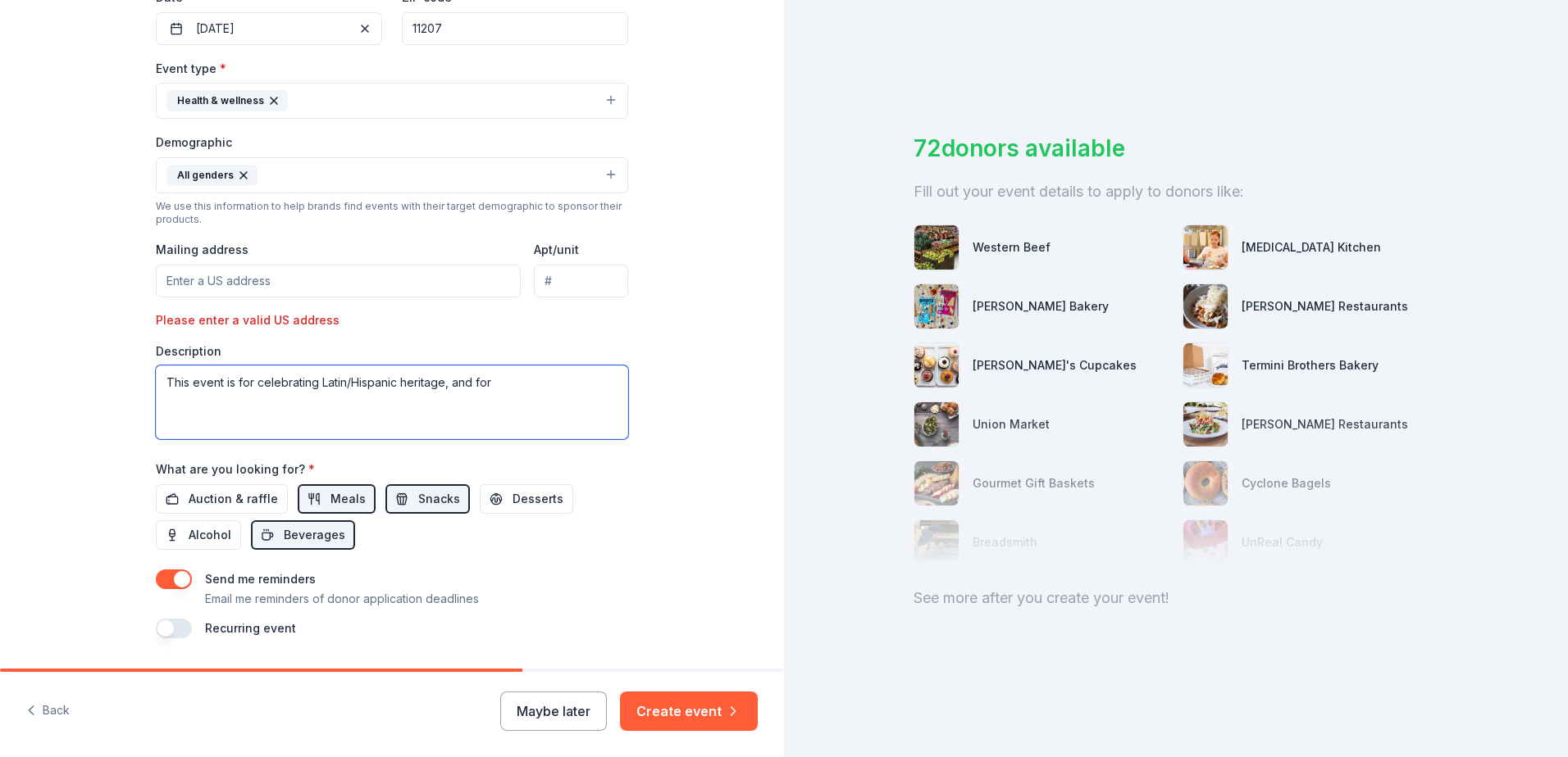
click at [558, 378] on textarea "This event is for celebrating Latin/Hispanic heritage, and for" at bounding box center [392, 402] width 472 height 73
type textarea "This event is for celebrating Latin/Hispanic heritage, and for advertising the …"
click at [242, 269] on input "Mailing address" at bounding box center [338, 281] width 365 height 33
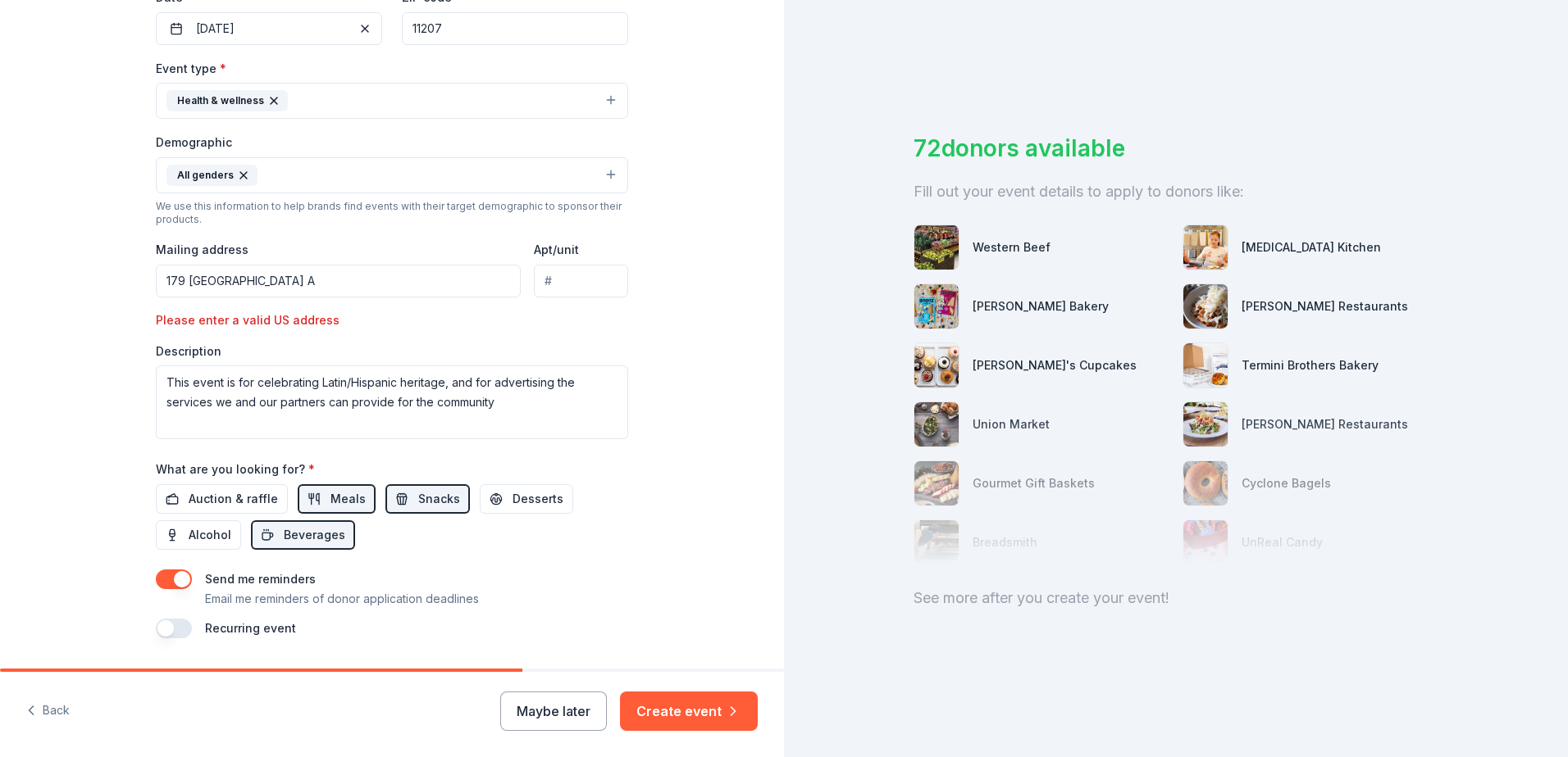
drag, startPoint x: 276, startPoint y: 279, endPoint x: 0, endPoint y: 231, distance: 280.1
click at [0, 232] on html "Tell us about your event. We'll find in-kind donations you can apply for. Event…" at bounding box center [784, 378] width 1568 height 757
click at [20, 265] on div "Tell us about your event. We'll find in-kind donations you can apply for. Event…" at bounding box center [392, 153] width 784 height 1126
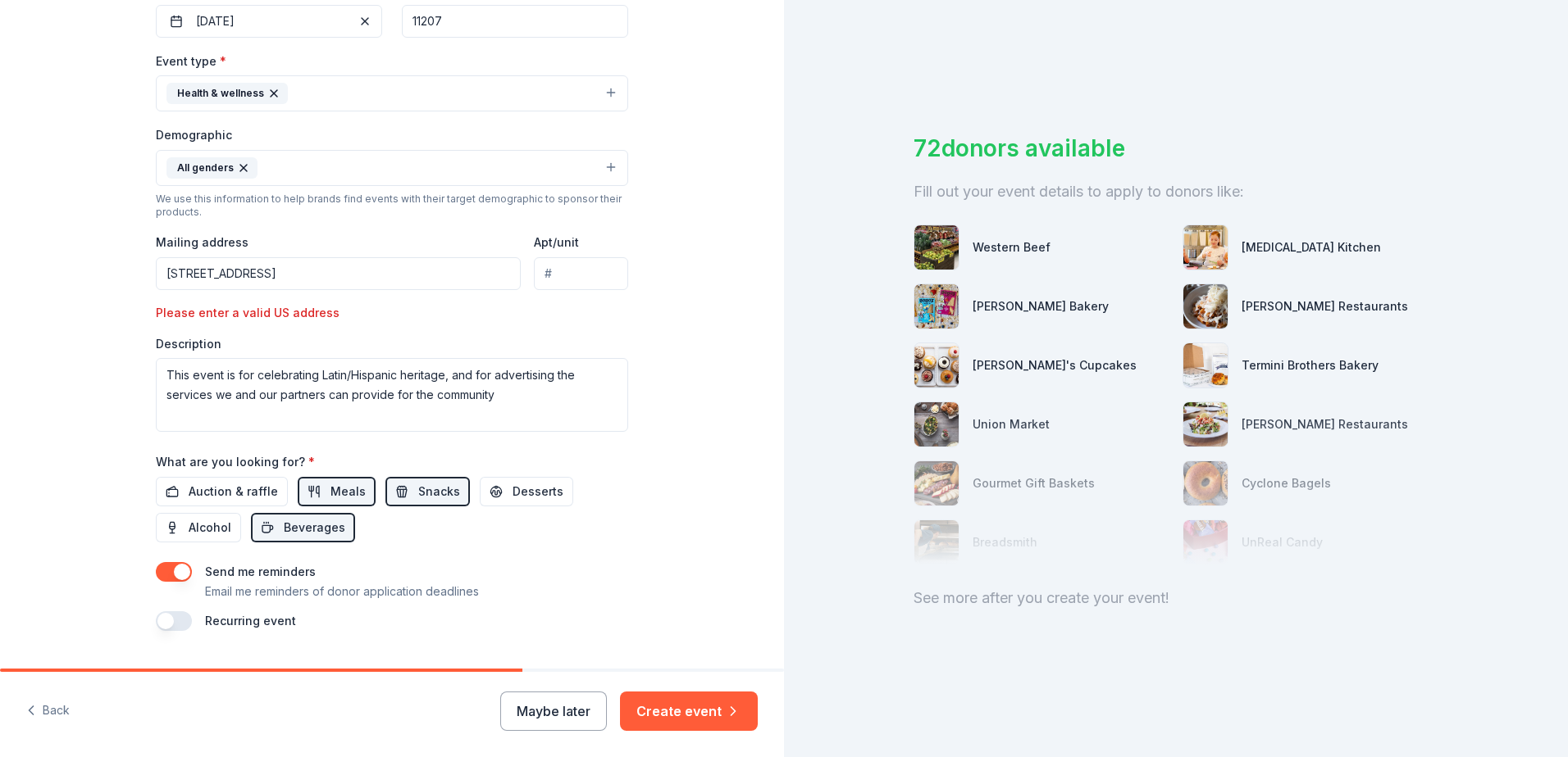
scroll to position [458, 0]
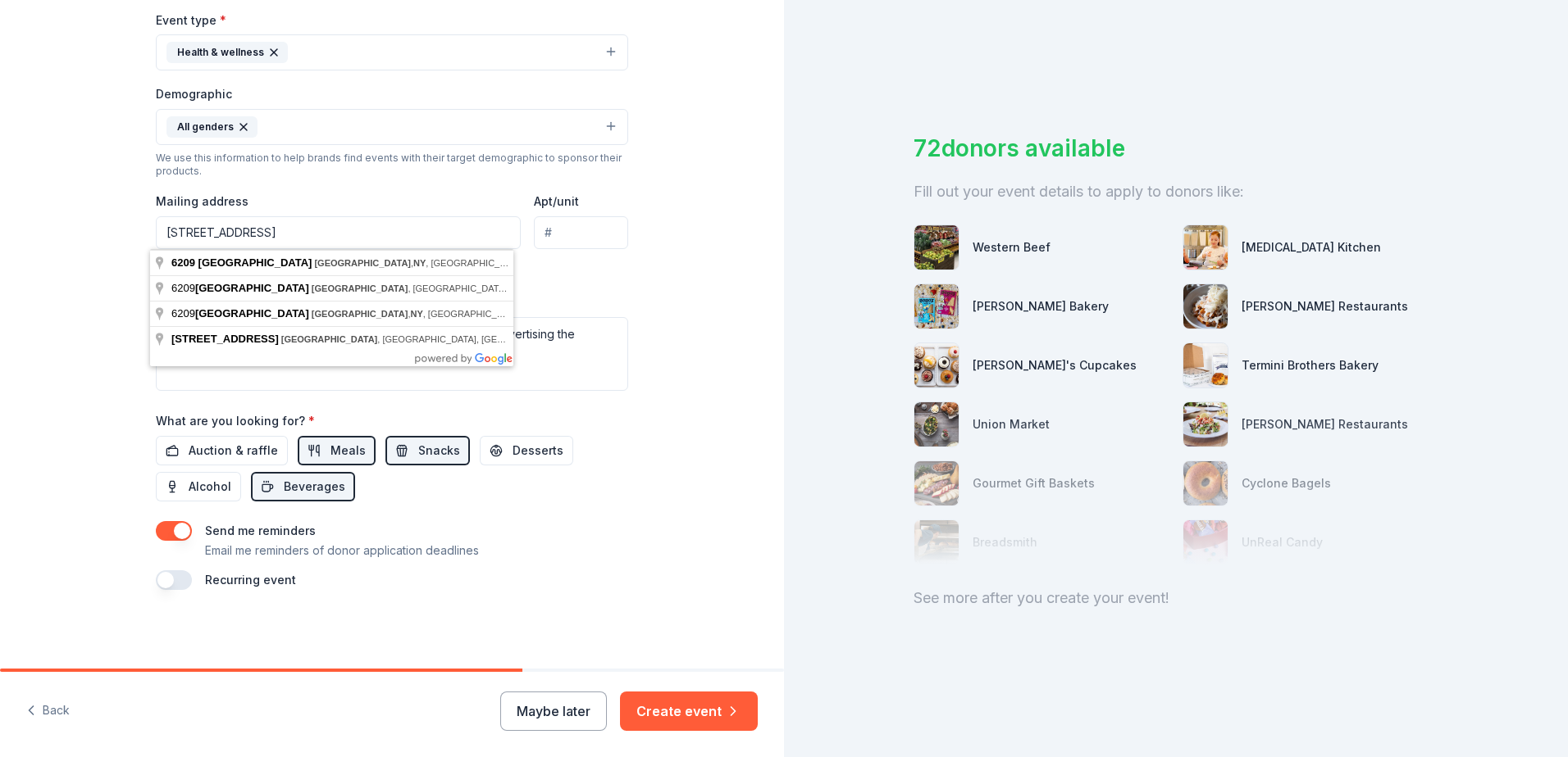
drag, startPoint x: 403, startPoint y: 237, endPoint x: -4, endPoint y: 203, distance: 408.4
click at [0, 203] on html "Tell us about your event. We'll find in-kind donations you can apply for. Event…" at bounding box center [784, 378] width 1568 height 757
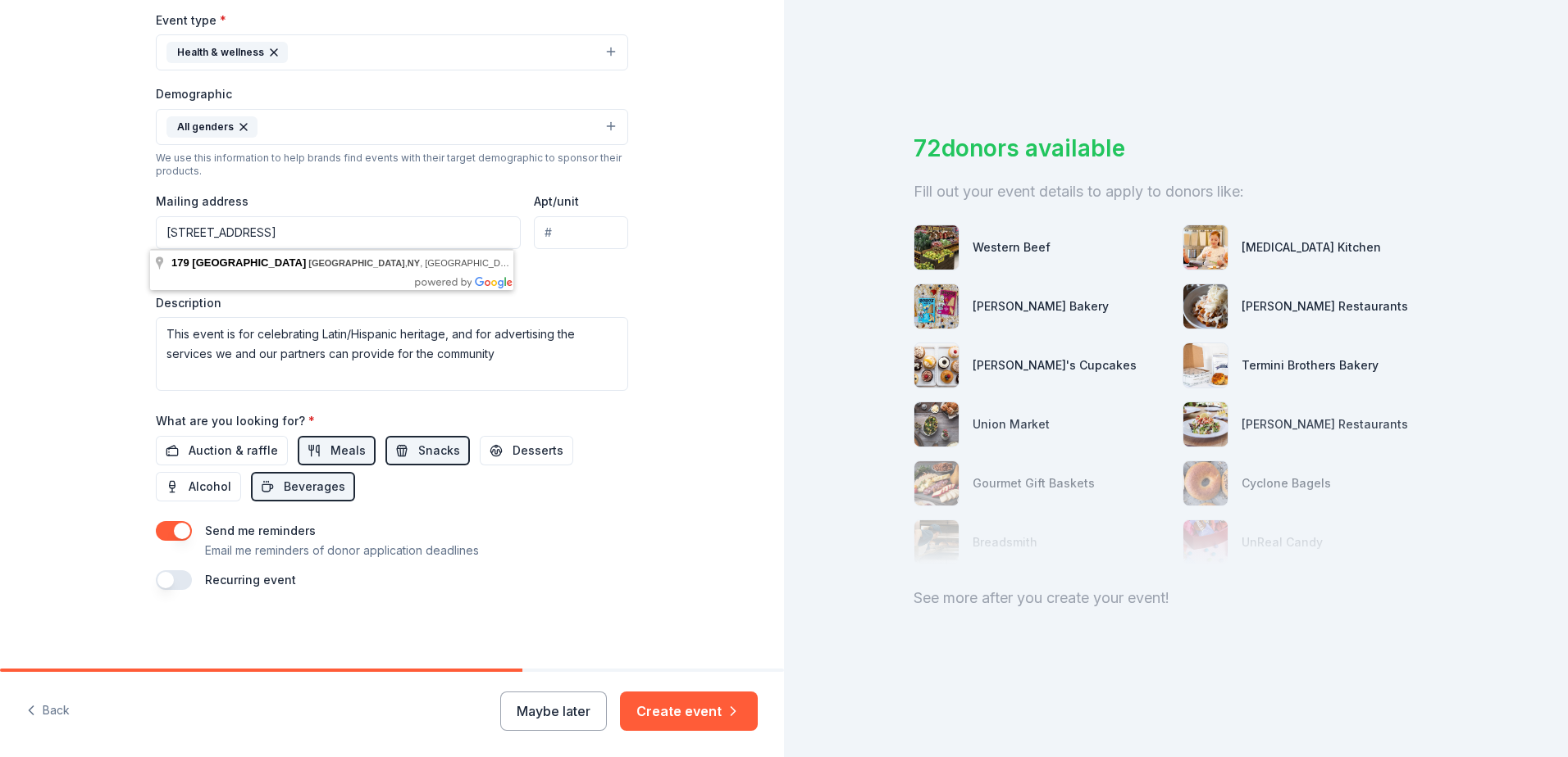
type input "[STREET_ADDRESS]"
click at [20, 297] on div "Tell us about your event. We'll find in-kind donations you can apply for. Event…" at bounding box center [392, 104] width 784 height 1126
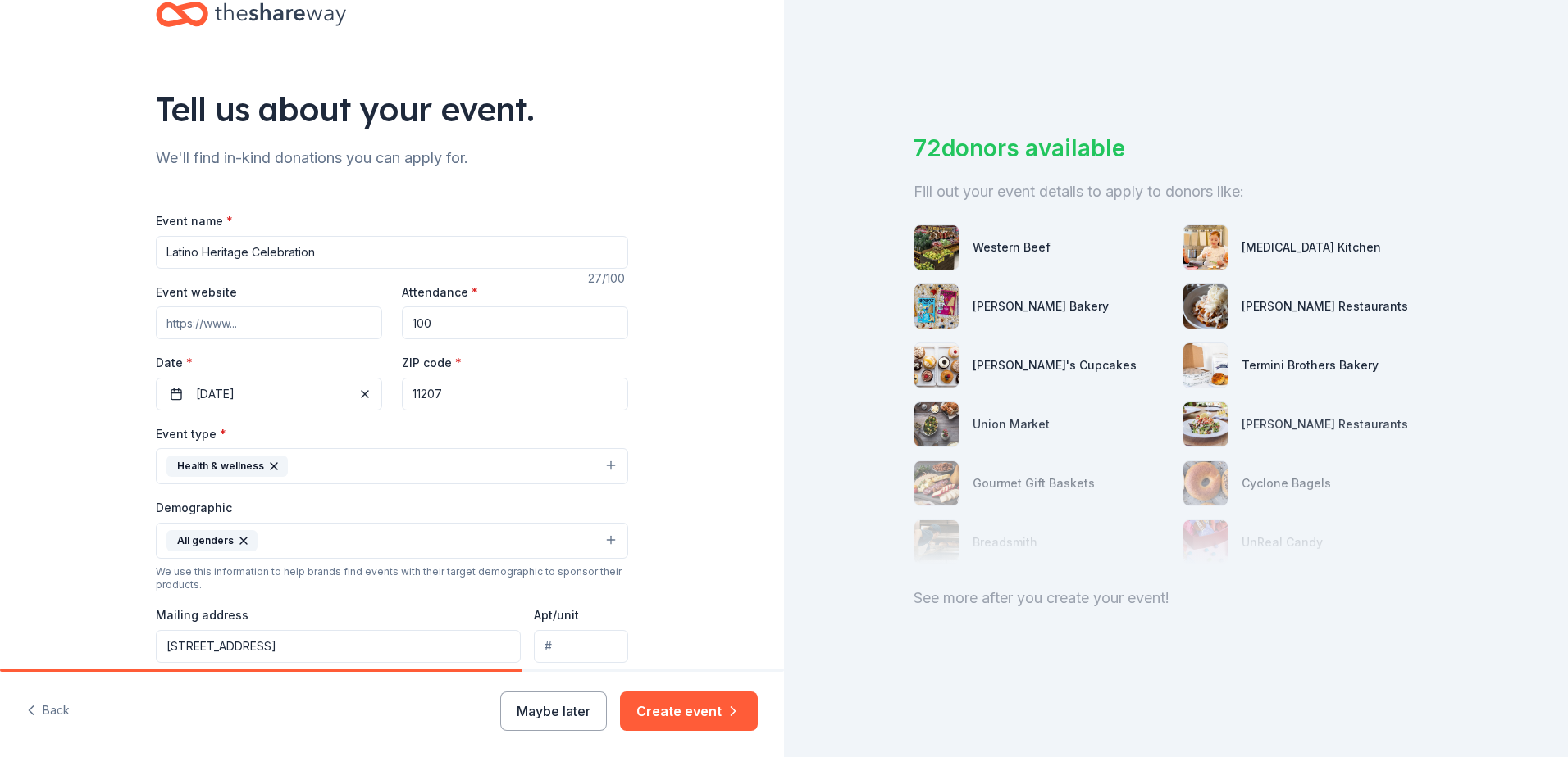
scroll to position [0, 0]
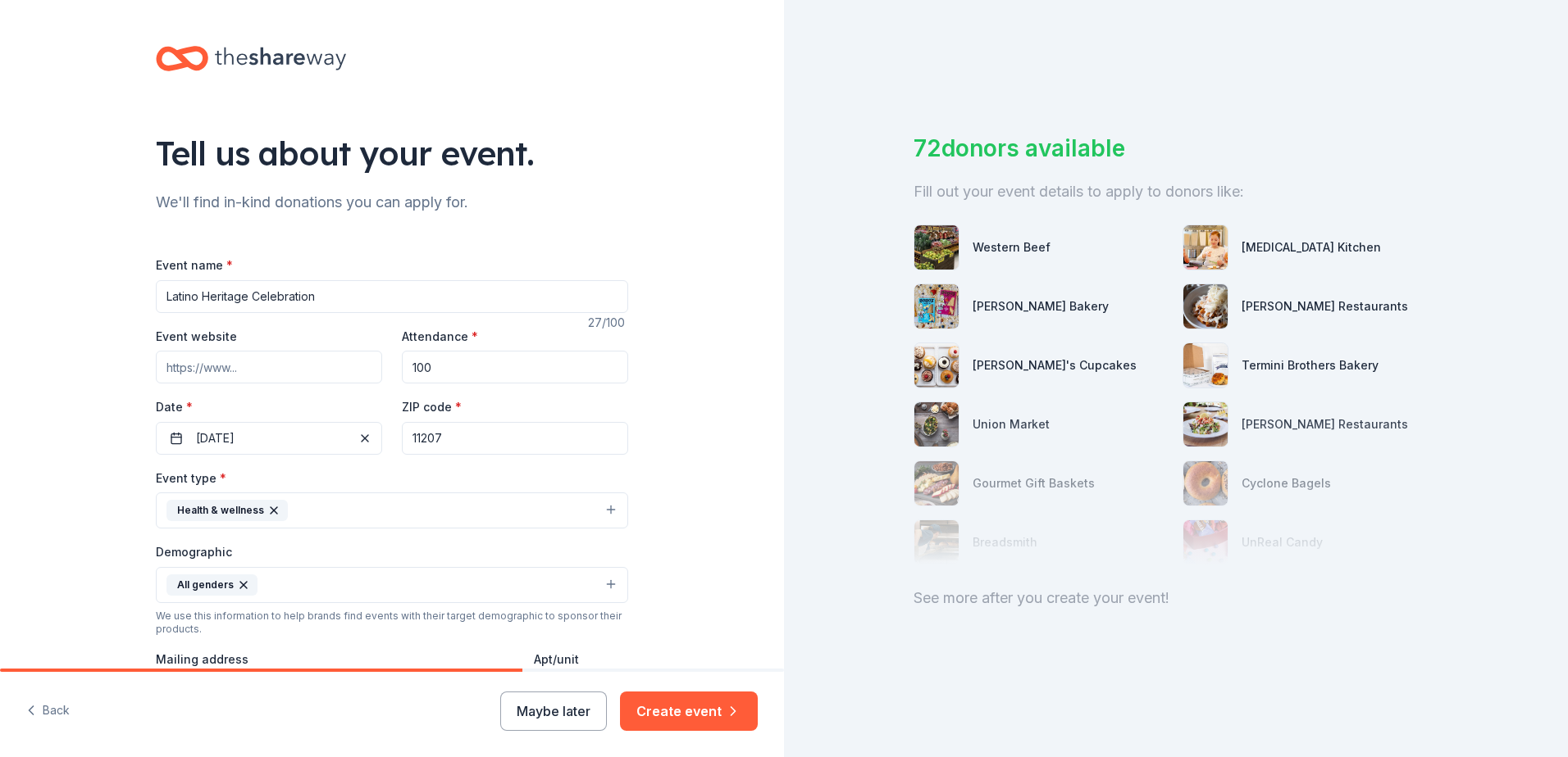
click at [570, 717] on button "Maybe later" at bounding box center [553, 711] width 106 height 39
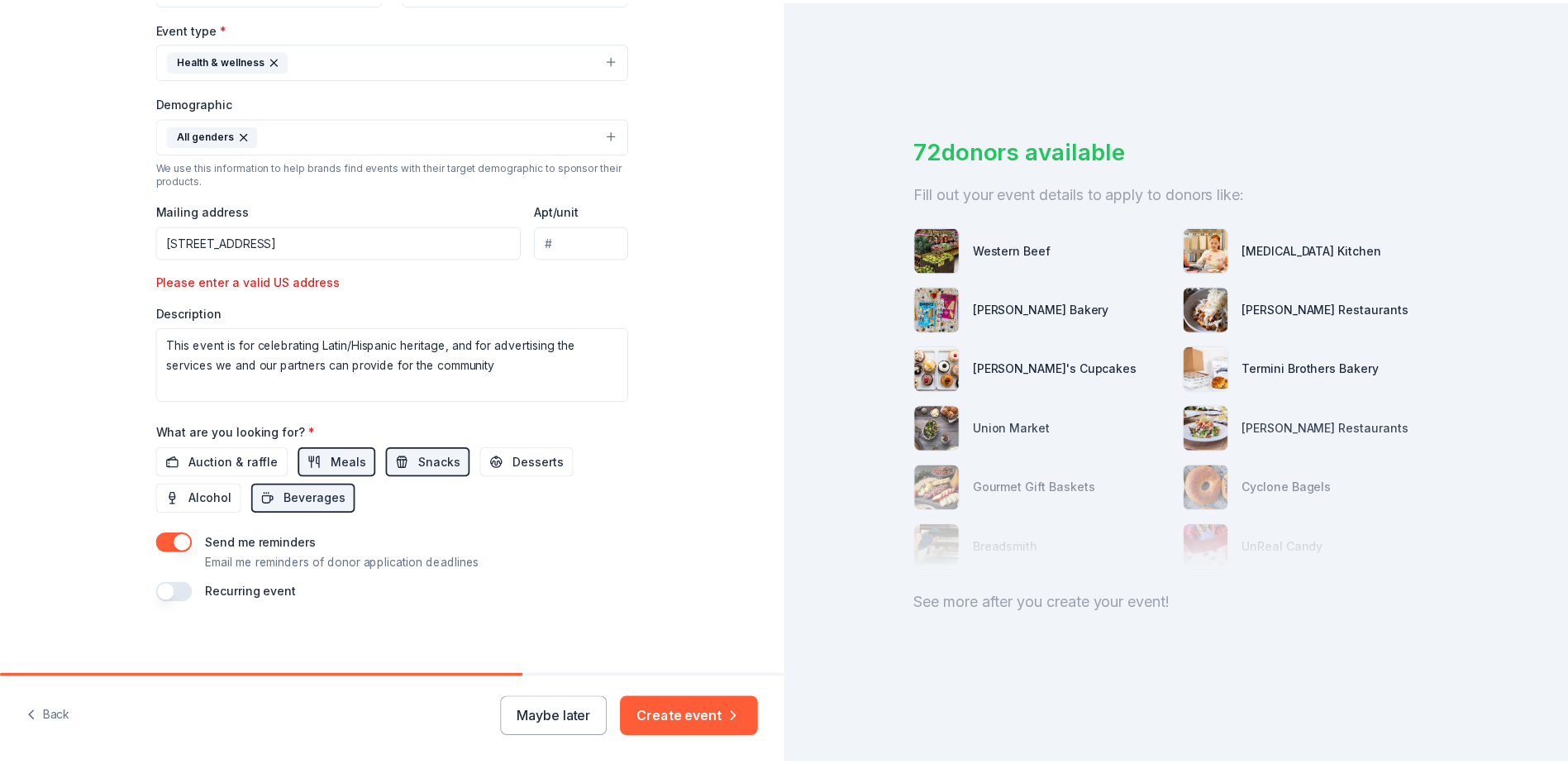
scroll to position [462, 0]
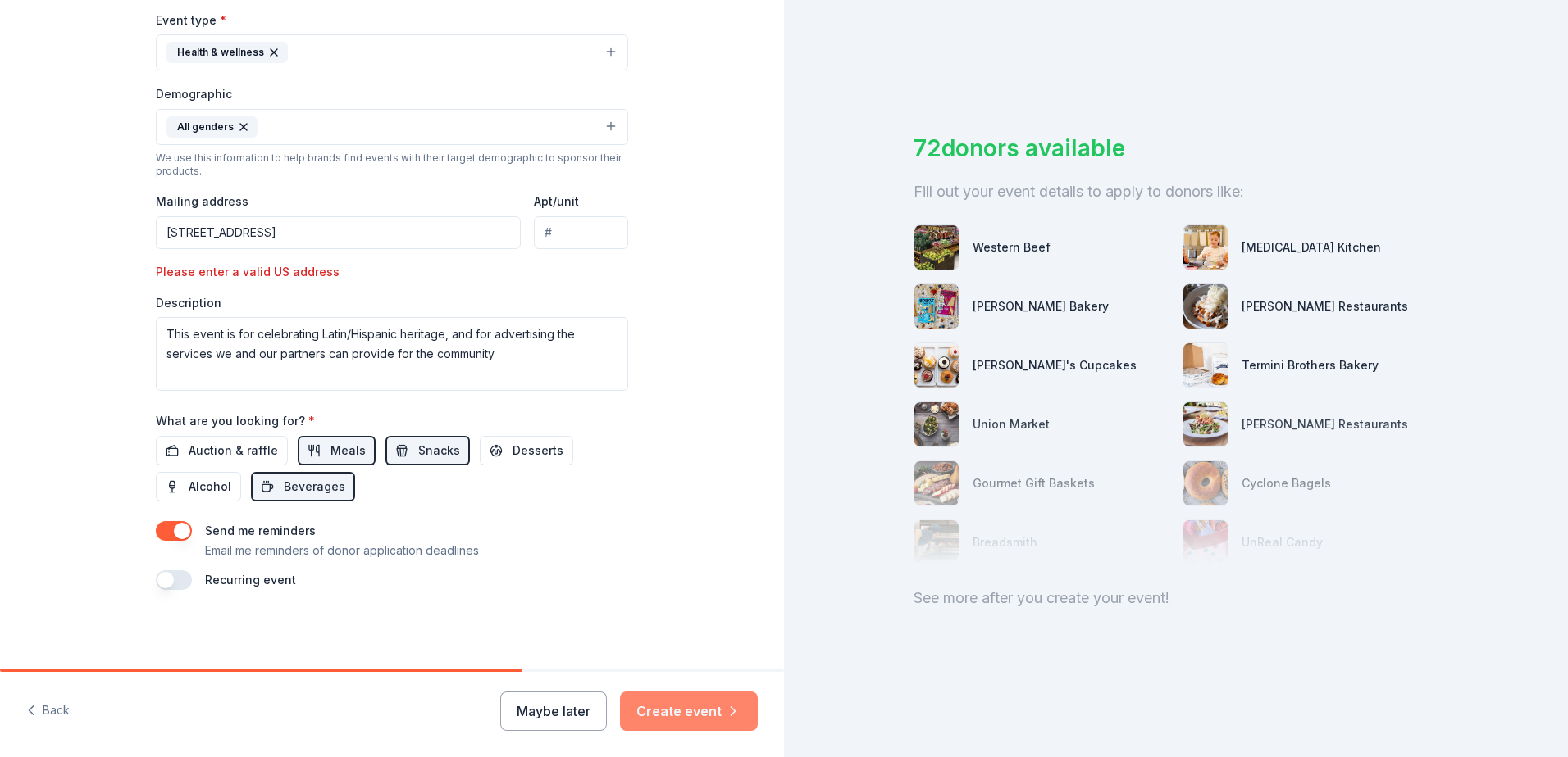
click at [724, 703] on icon "button" at bounding box center [733, 711] width 17 height 16
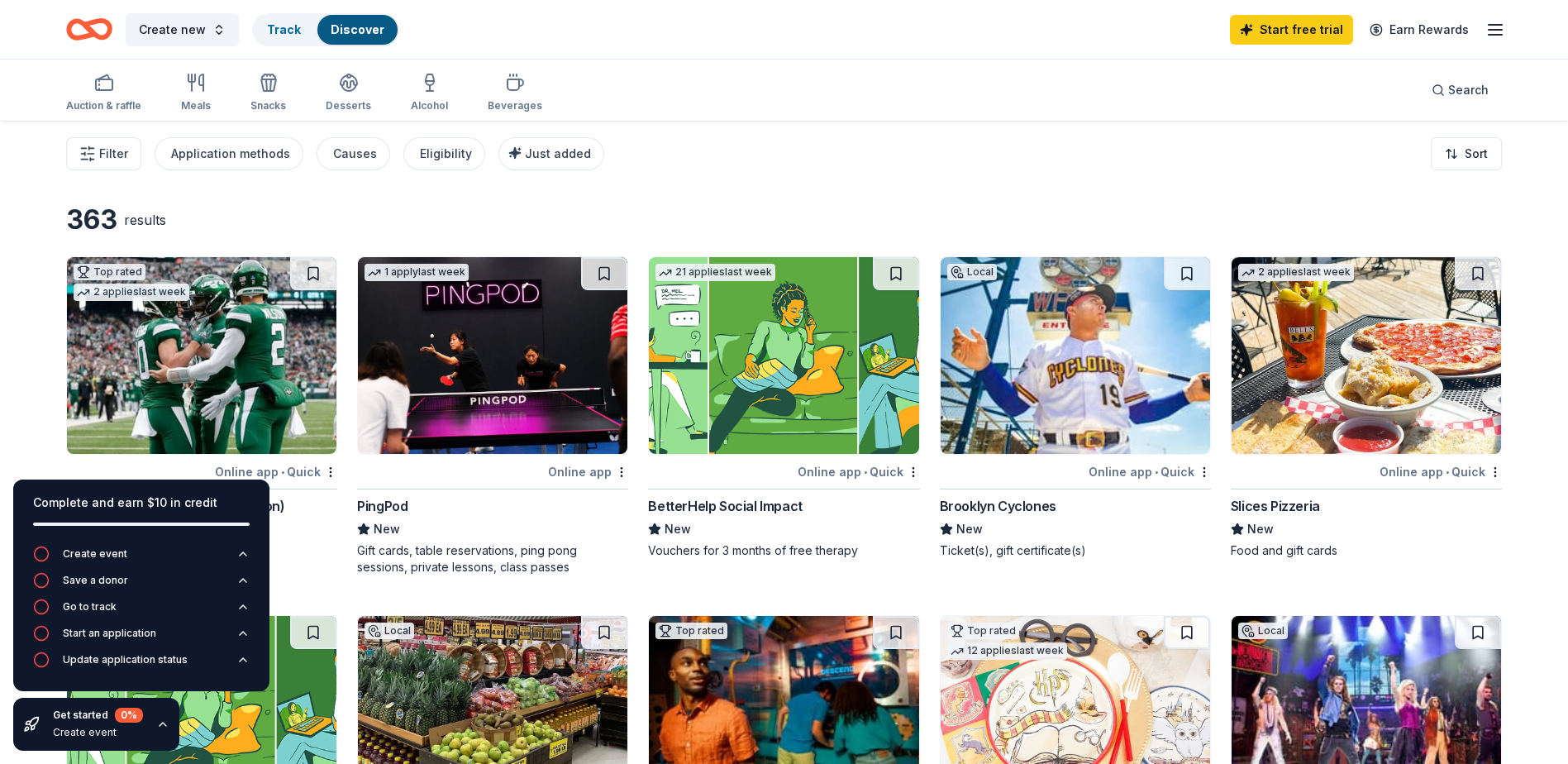
click at [0, 375] on html "[STREET_ADDRESS] Create new Track Discover Start free trial Earn Rewards Auctio…" at bounding box center [784, 382] width 1568 height 764
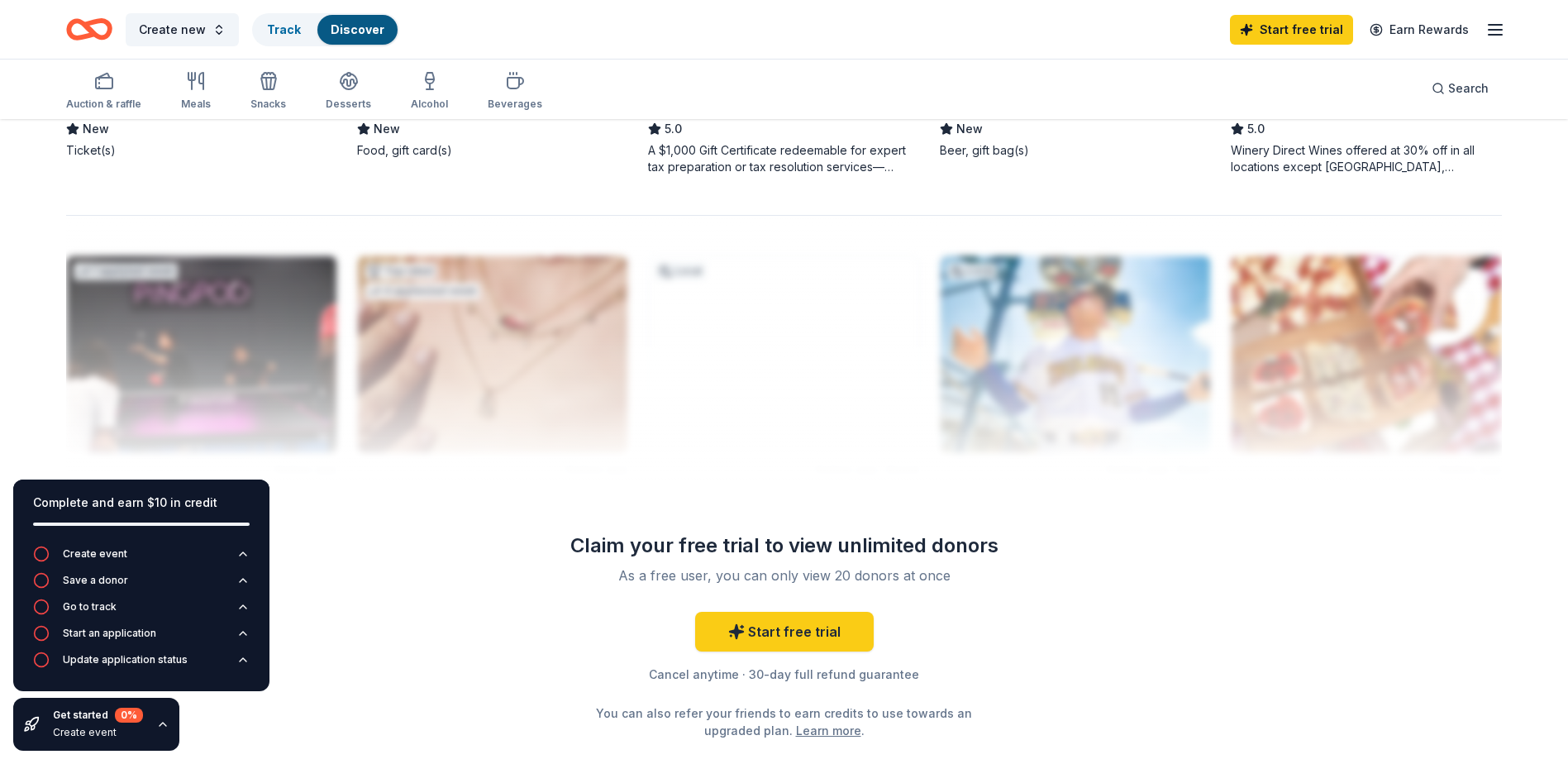
scroll to position [1488, 0]
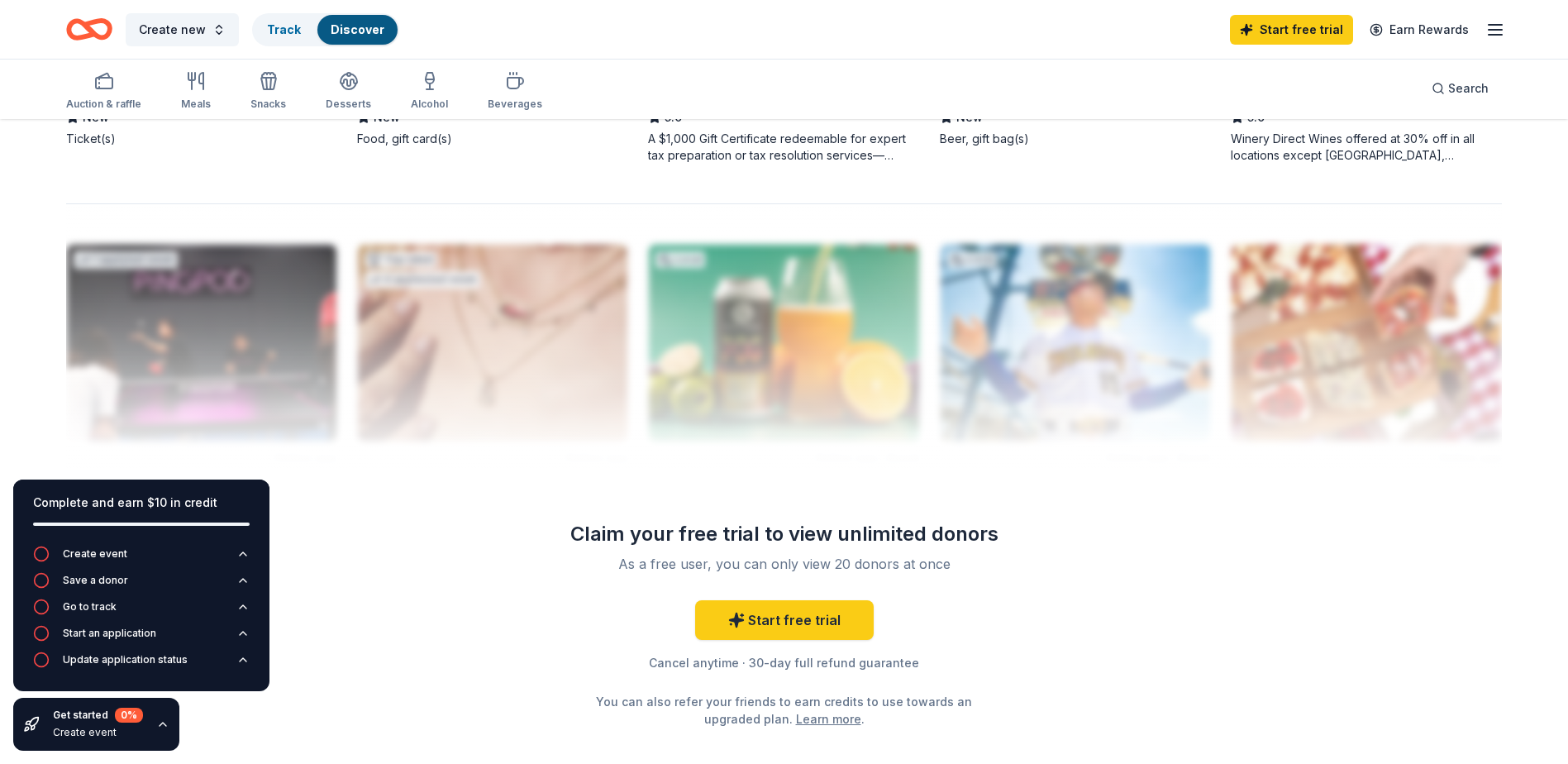
click at [823, 720] on link "Learn more" at bounding box center [828, 719] width 66 height 18
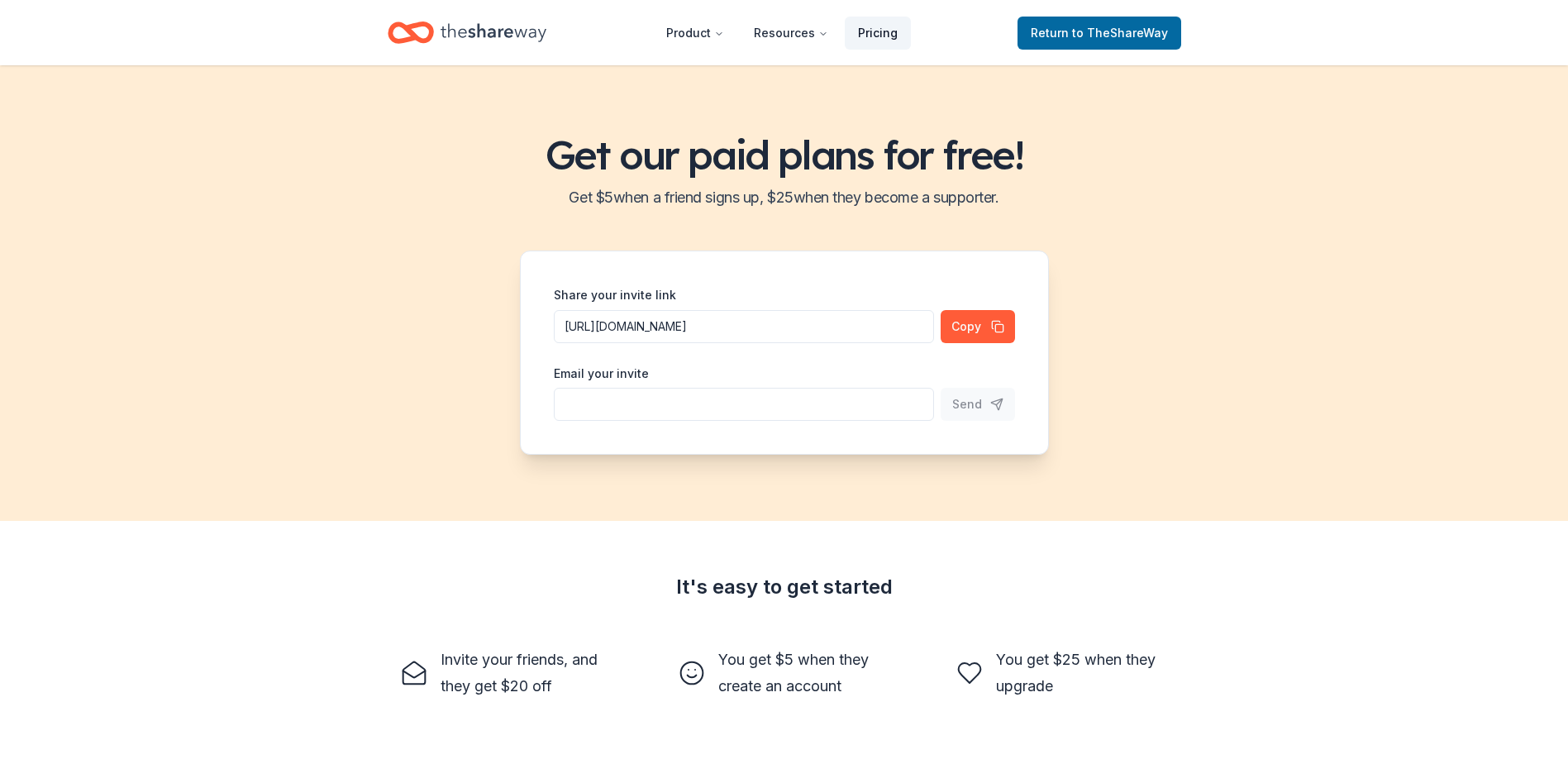
click at [862, 28] on link "Pricing" at bounding box center [878, 33] width 67 height 33
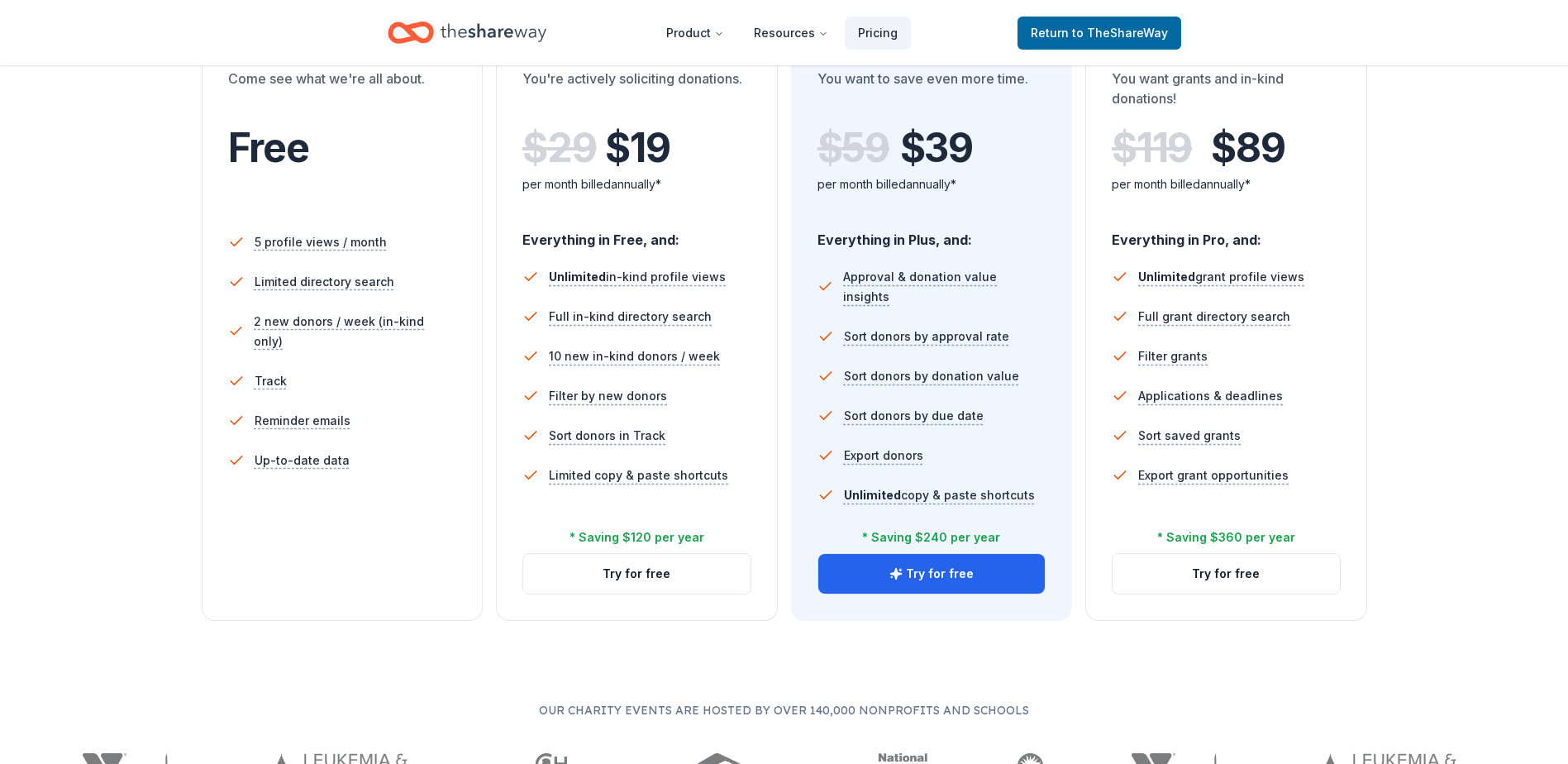
scroll to position [413, 0]
